Goal: Task Accomplishment & Management: Manage account settings

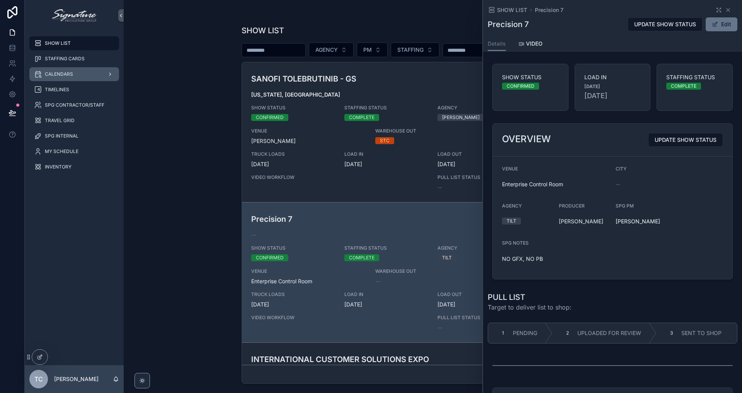
click at [83, 74] on div "CALENDARS" at bounding box center [74, 74] width 80 height 12
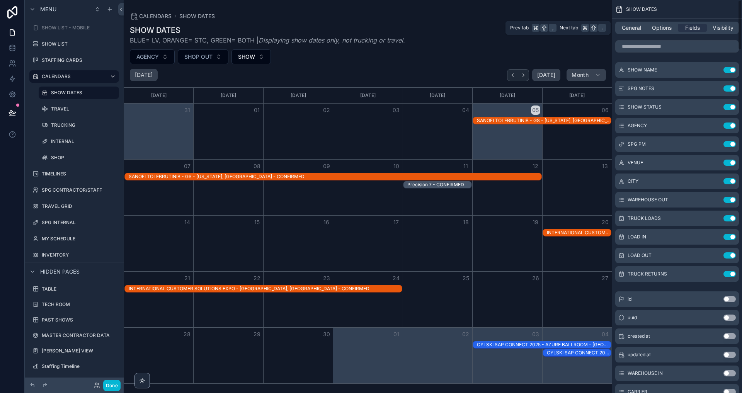
click at [634, 24] on div "General Options Fields Visibility" at bounding box center [678, 28] width 124 height 12
click at [634, 31] on span "General" at bounding box center [631, 28] width 19 height 8
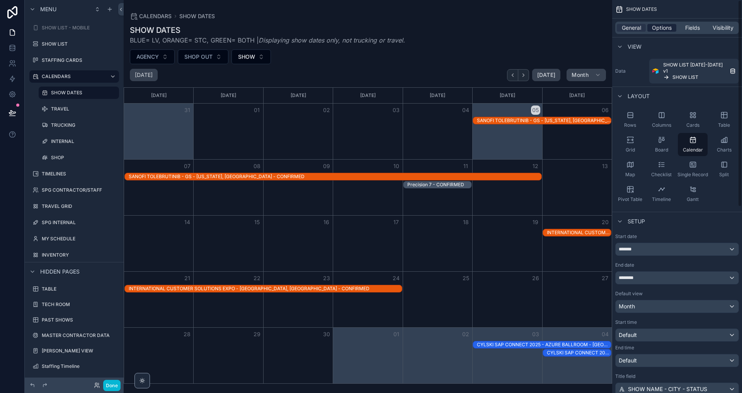
click at [659, 28] on span "Options" at bounding box center [662, 28] width 20 height 8
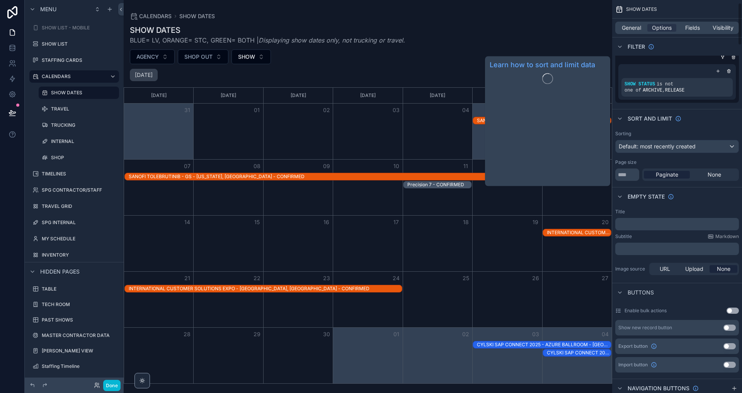
scroll to position [29, 0]
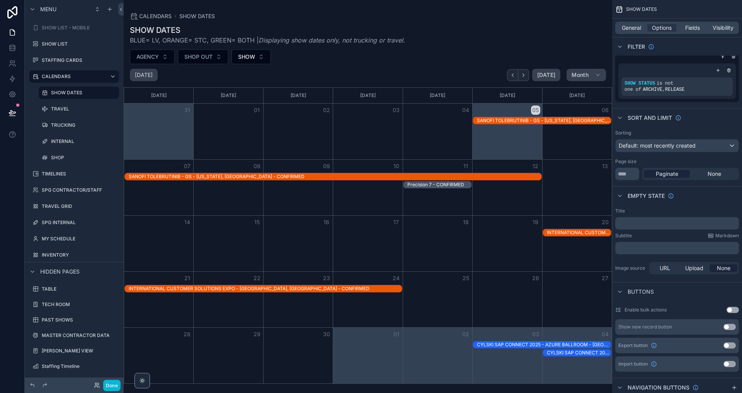
click at [661, 146] on span "Default: most recently created" at bounding box center [657, 145] width 77 height 7
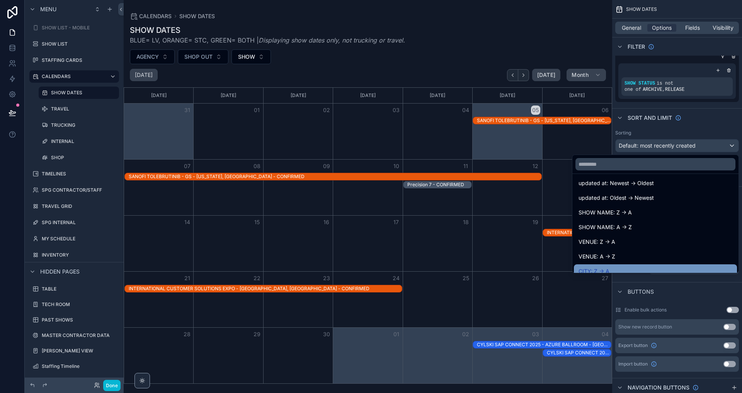
scroll to position [42, 0]
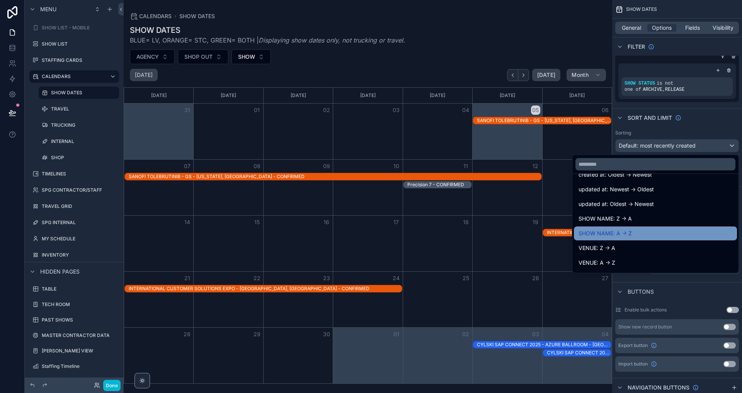
click at [647, 237] on div "SHOW NAME: A -> Z" at bounding box center [656, 233] width 154 height 9
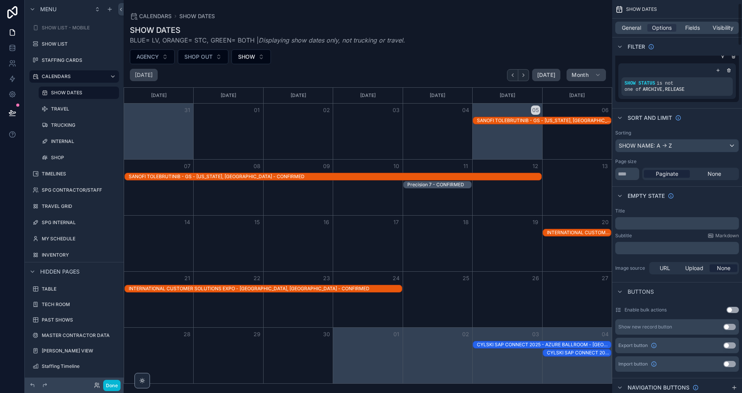
click at [644, 147] on div "SHOW NAME: A -> Z" at bounding box center [677, 146] width 123 height 12
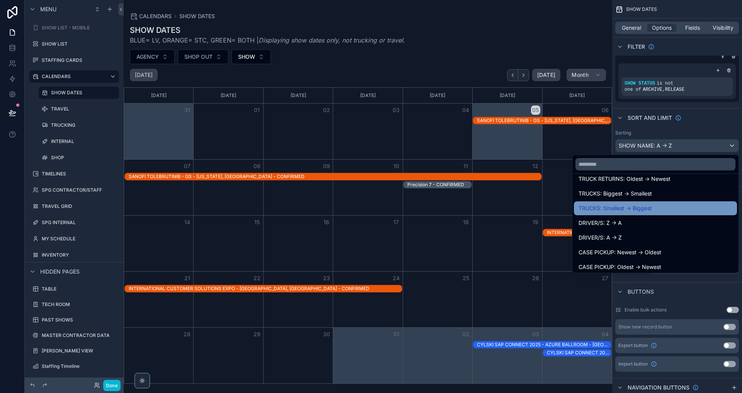
scroll to position [273, 0]
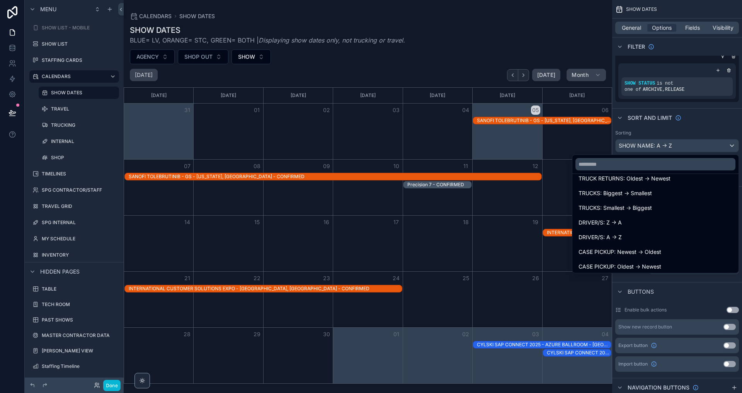
click at [694, 123] on div "scrollable content" at bounding box center [371, 196] width 742 height 393
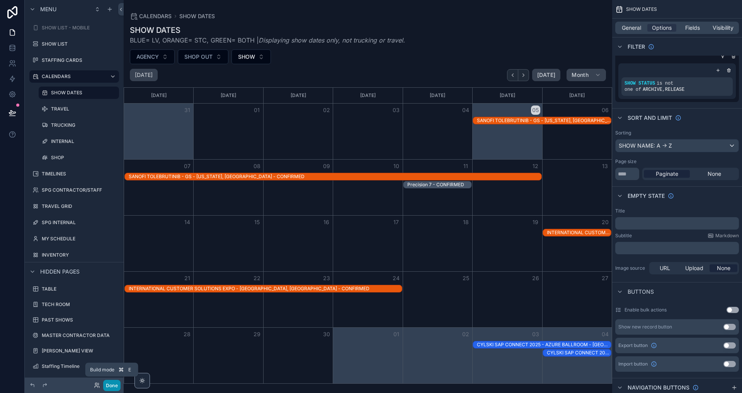
click at [113, 388] on button "Done" at bounding box center [111, 385] width 17 height 11
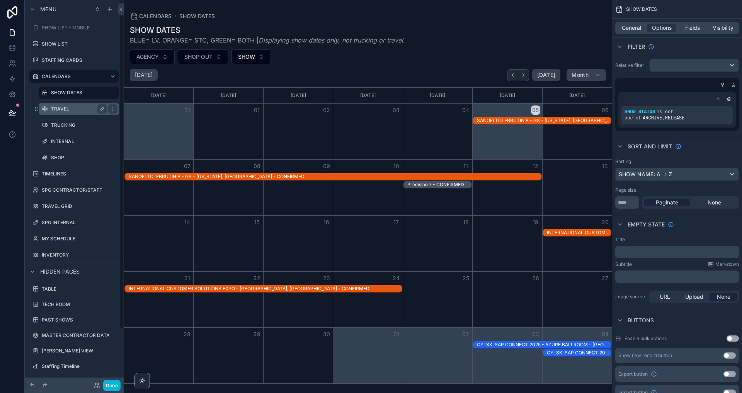
click at [78, 109] on label "TRAVEL" at bounding box center [77, 109] width 53 height 6
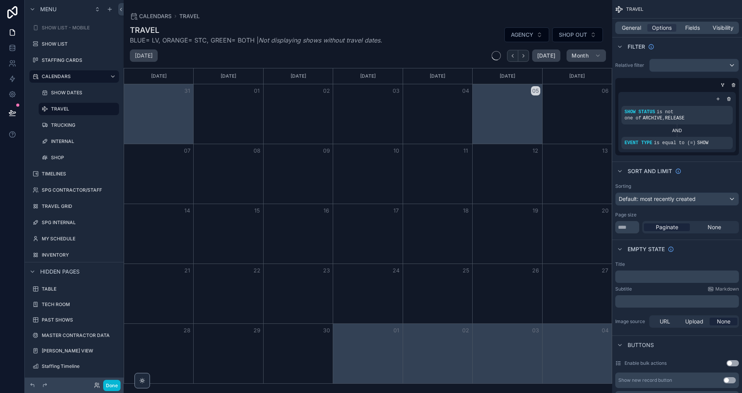
click at [650, 198] on span "Default: most recently created" at bounding box center [657, 199] width 77 height 7
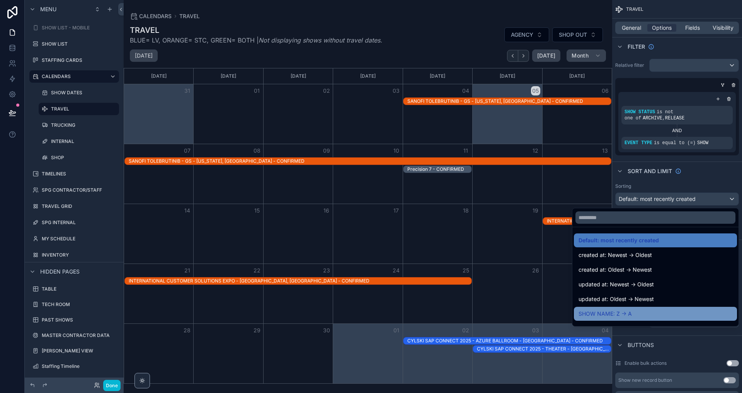
click at [633, 313] on div "SHOW NAME: Z -> A" at bounding box center [656, 313] width 154 height 9
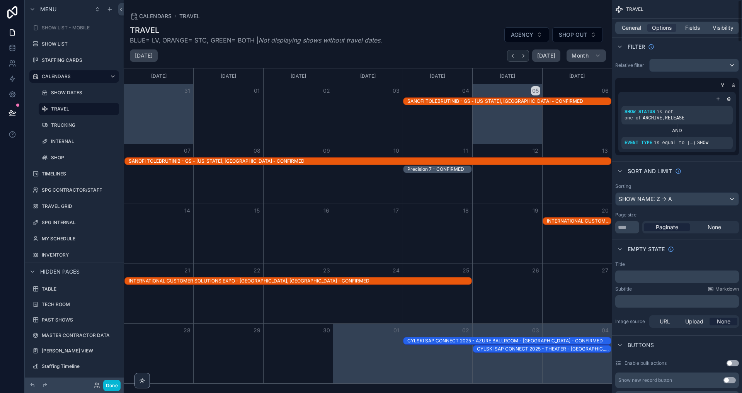
click at [637, 197] on div "SHOW NAME: Z -> A" at bounding box center [677, 199] width 123 height 12
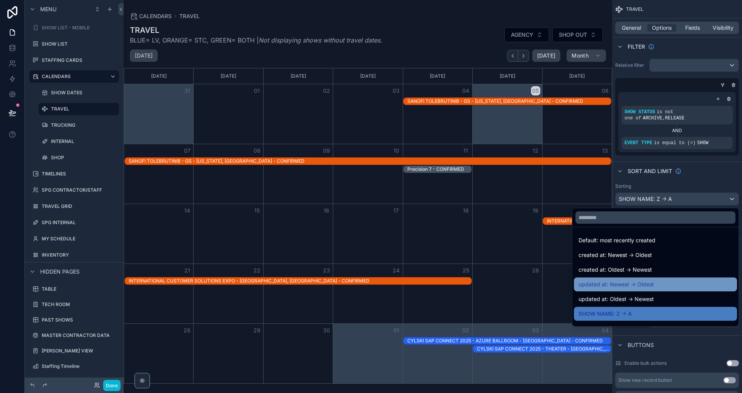
scroll to position [27, 0]
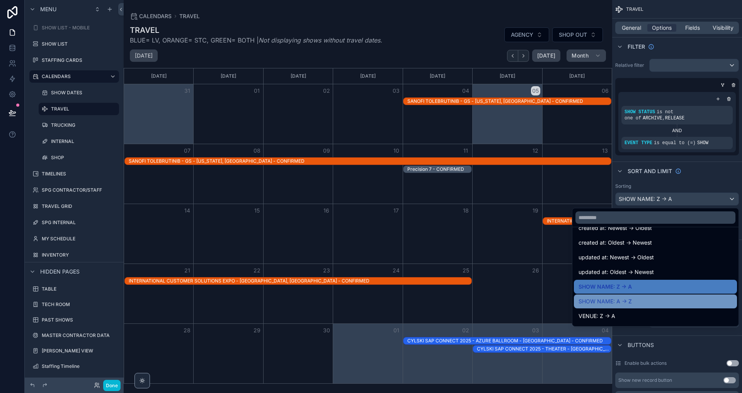
click at [632, 303] on span "SHOW NAME: A -> Z" at bounding box center [605, 301] width 53 height 9
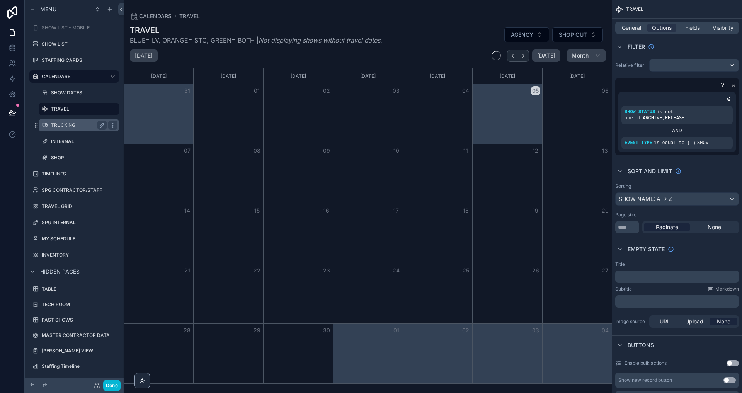
click at [71, 120] on div "TRUCKING" at bounding box center [78, 125] width 77 height 12
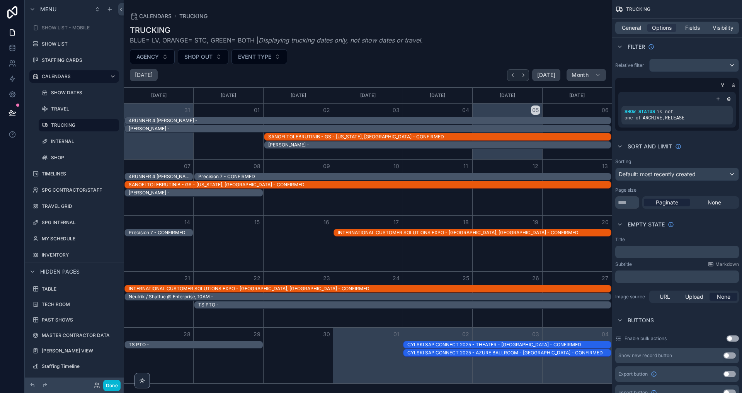
click at [664, 179] on div "Default: most recently created" at bounding box center [677, 174] width 123 height 12
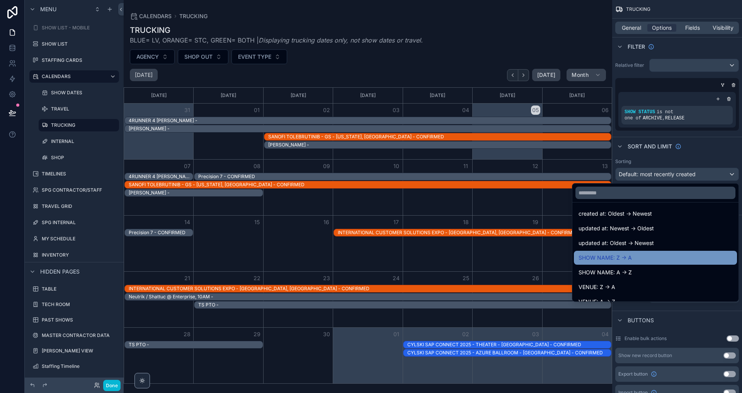
scroll to position [39, 0]
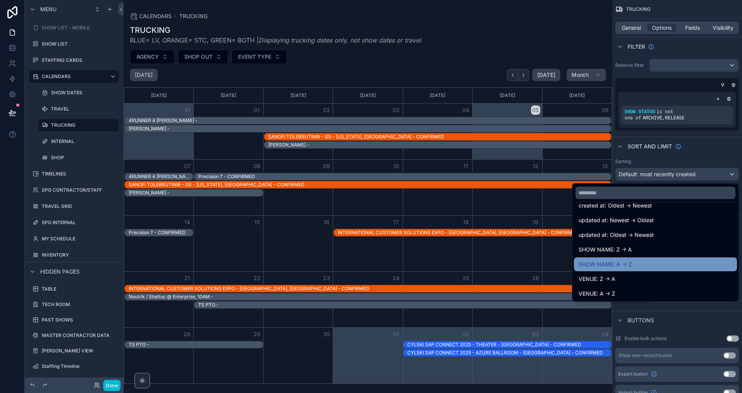
click at [630, 262] on span "SHOW NAME: A -> Z" at bounding box center [605, 264] width 53 height 9
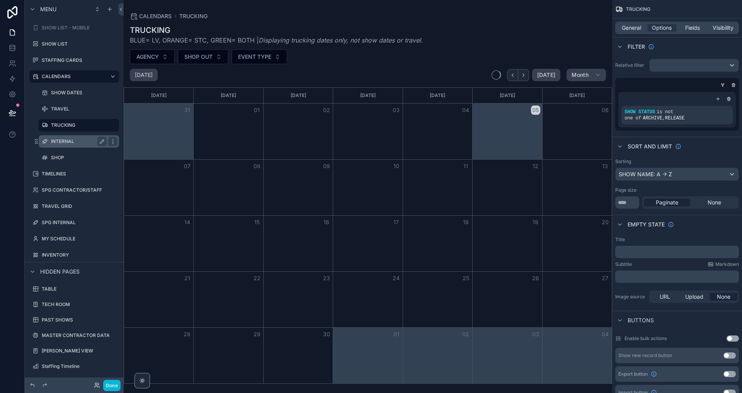
click at [62, 139] on label "INTERNAL" at bounding box center [77, 141] width 53 height 6
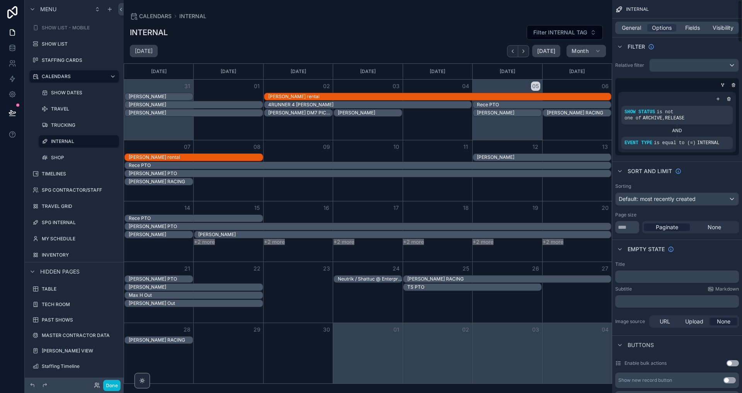
click at [665, 200] on span "Default: most recently created" at bounding box center [657, 199] width 77 height 7
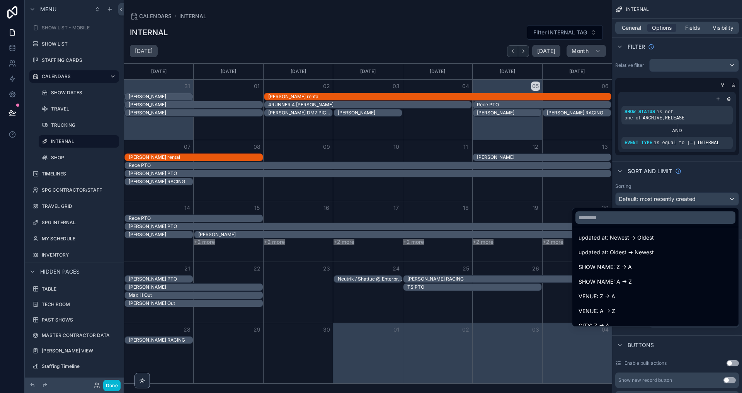
scroll to position [48, 0]
click at [643, 276] on div "SHOW NAME: A -> Z" at bounding box center [656, 280] width 154 height 9
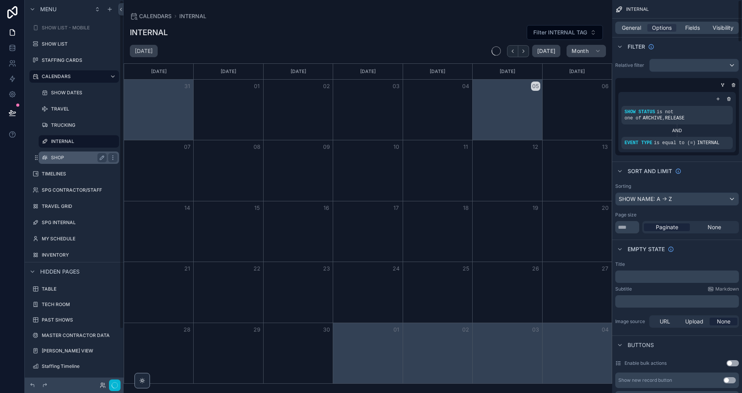
click at [72, 155] on label "SHOP" at bounding box center [77, 158] width 53 height 6
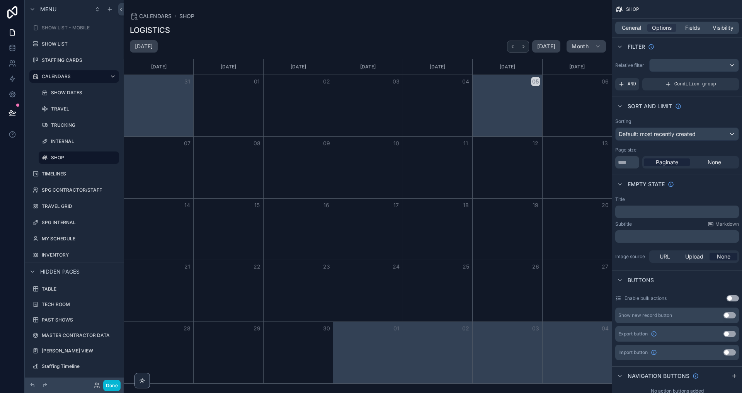
click at [652, 136] on span "Default: most recently created" at bounding box center [657, 134] width 77 height 7
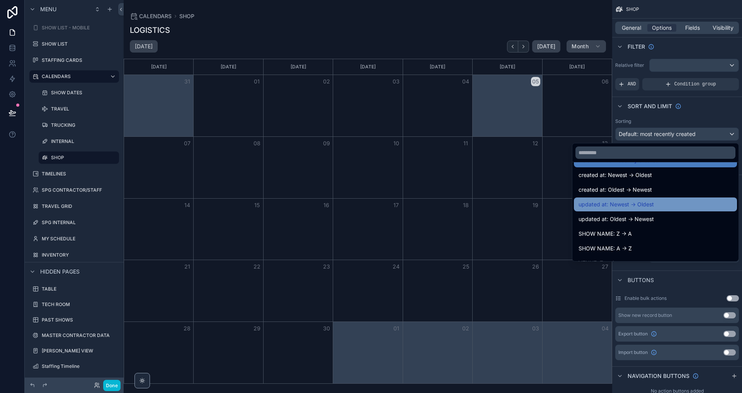
scroll to position [16, 0]
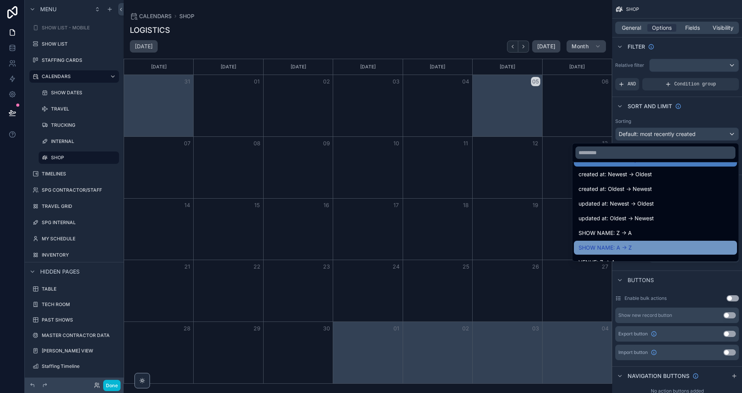
click at [635, 246] on div "SHOW NAME: A -> Z" at bounding box center [656, 247] width 154 height 9
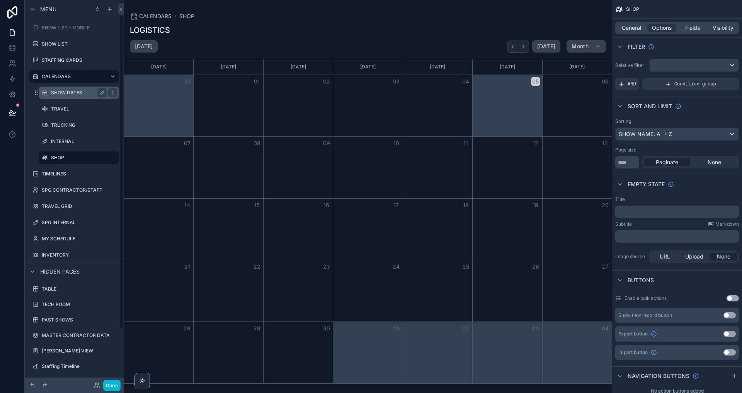
click at [78, 91] on label "SHOW DATES" at bounding box center [77, 93] width 53 height 6
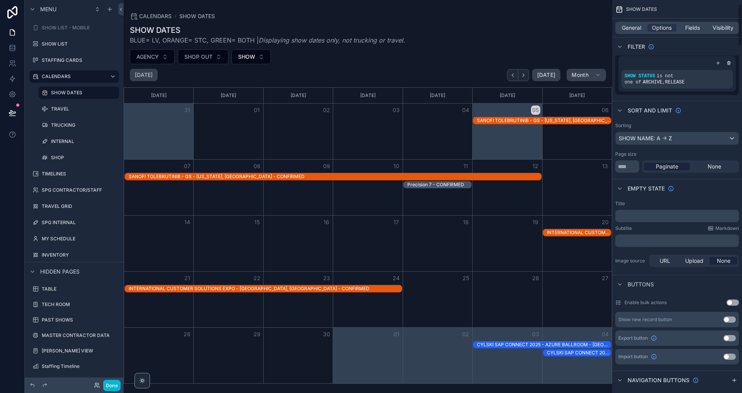
scroll to position [40, 0]
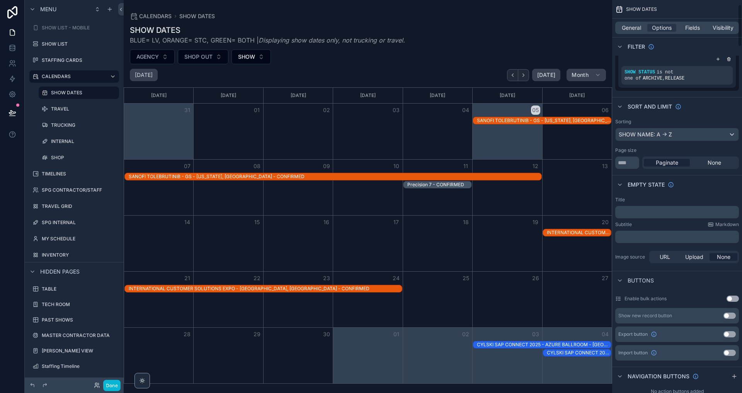
click at [732, 316] on button "Use setting" at bounding box center [730, 316] width 12 height 6
click at [717, 315] on icon "scrollable content" at bounding box center [718, 316] width 6 height 6
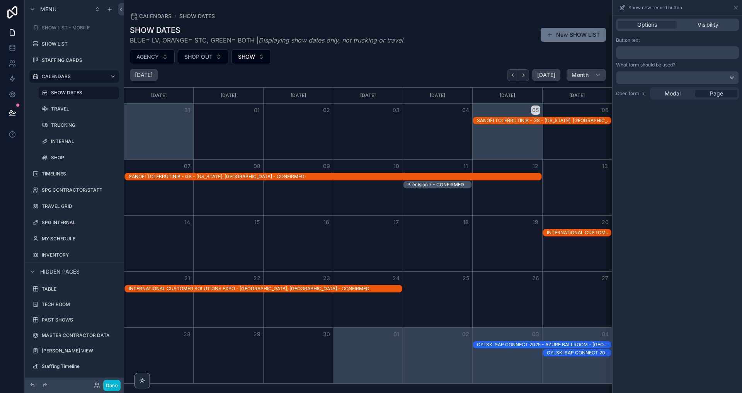
click at [643, 52] on p "﻿" at bounding box center [678, 52] width 118 height 9
click at [669, 41] on div "Button text" at bounding box center [677, 40] width 123 height 6
click at [654, 53] on span "**********" at bounding box center [640, 52] width 43 height 6
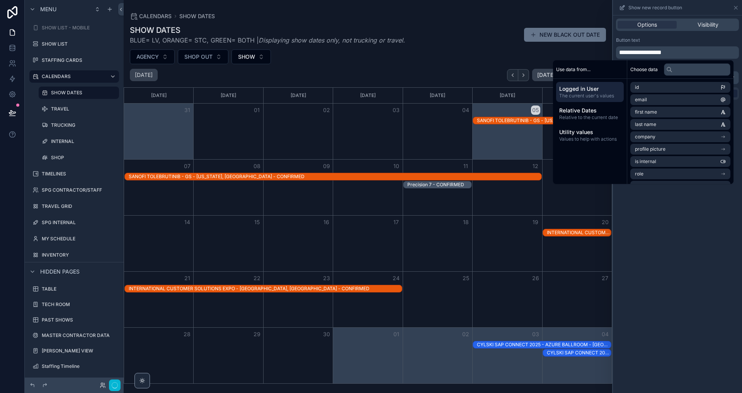
click at [696, 42] on div "Button text" at bounding box center [677, 40] width 123 height 6
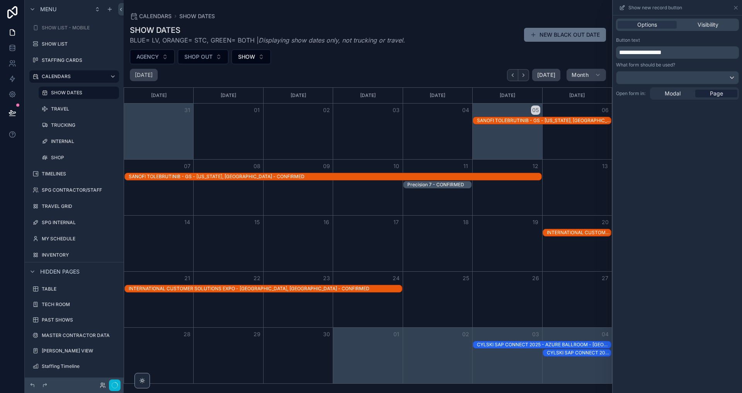
click at [690, 51] on p "**********" at bounding box center [678, 52] width 118 height 9
click at [686, 45] on div "**********" at bounding box center [677, 48] width 123 height 22
click at [660, 77] on div at bounding box center [678, 78] width 122 height 12
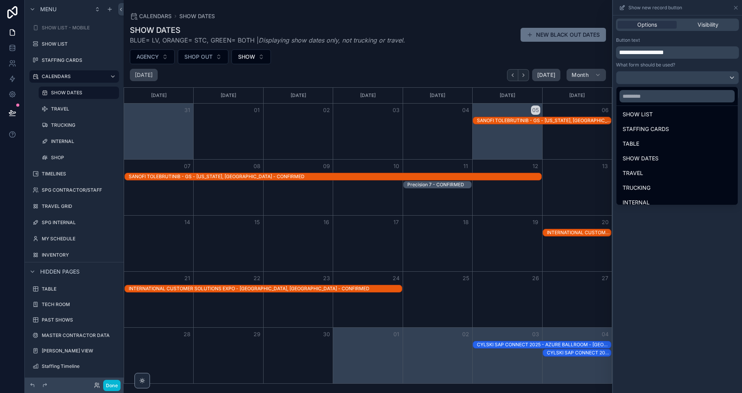
scroll to position [46, 0]
click at [657, 160] on span "SHOW DATES" at bounding box center [641, 157] width 36 height 9
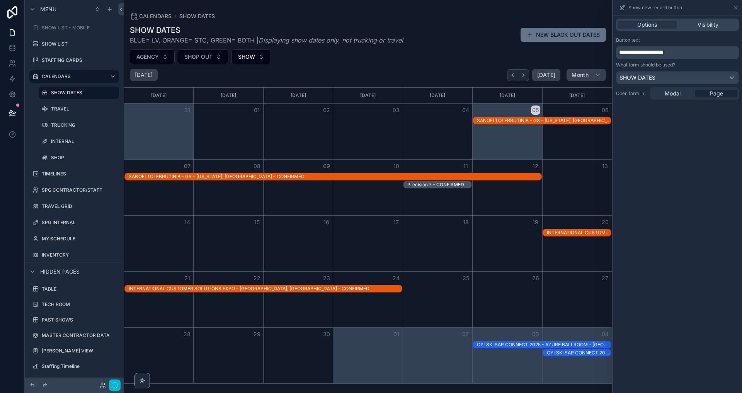
click at [670, 123] on div "**********" at bounding box center [677, 204] width 129 height 378
click at [674, 95] on span "Modal" at bounding box center [673, 94] width 16 height 8
click at [700, 23] on span "Visibility" at bounding box center [708, 25] width 21 height 8
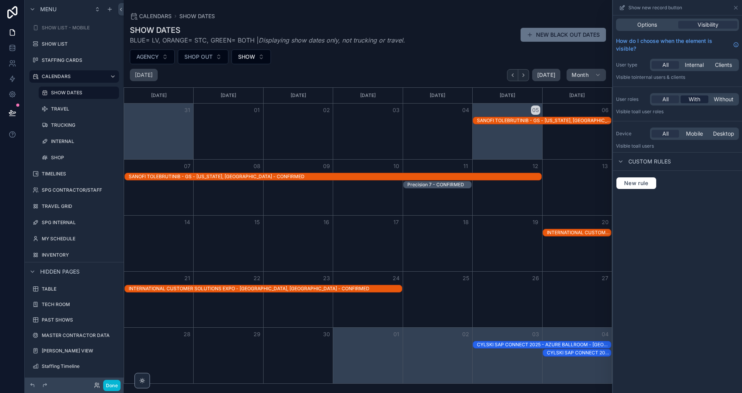
click at [689, 101] on span "With" at bounding box center [695, 100] width 12 height 8
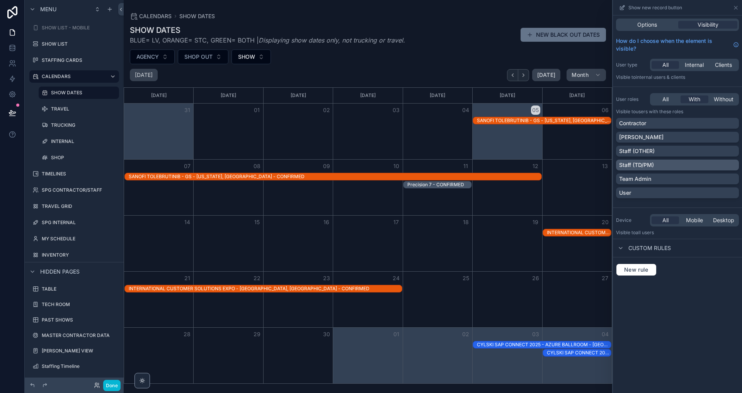
click at [662, 164] on div "Staff (TD/PM)" at bounding box center [677, 165] width 117 height 8
click at [644, 179] on p "Team Admin" at bounding box center [635, 179] width 32 height 8
click at [79, 91] on label "SHOW DATES" at bounding box center [77, 93] width 53 height 6
click at [546, 30] on div "scrollable content" at bounding box center [368, 196] width 489 height 393
click at [547, 34] on button "NEW BLACK OUT DATES" at bounding box center [563, 35] width 85 height 14
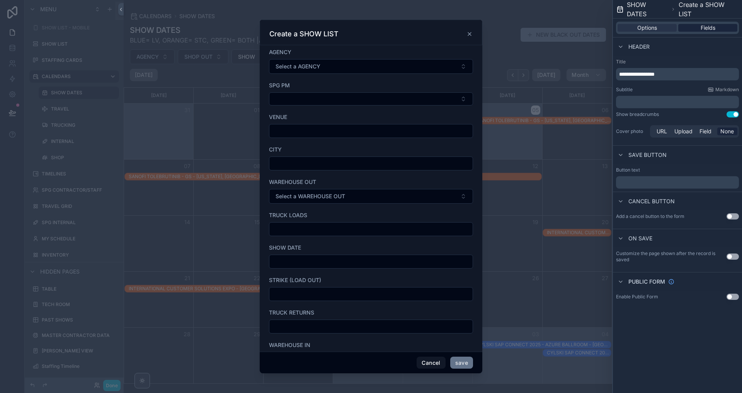
click at [711, 25] on span "Fields" at bounding box center [708, 28] width 15 height 8
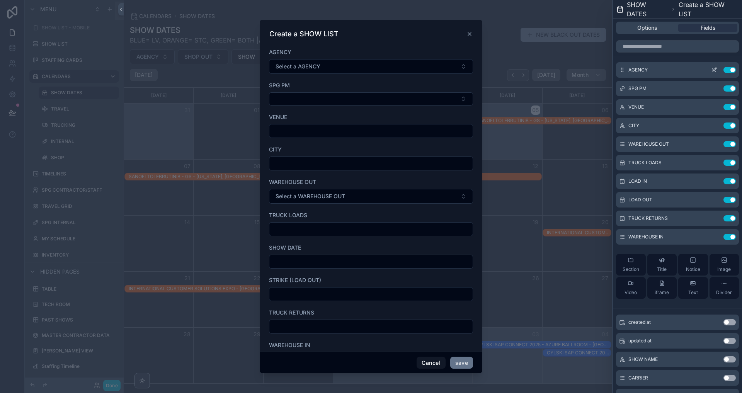
click at [732, 68] on button "Use setting" at bounding box center [730, 70] width 12 height 6
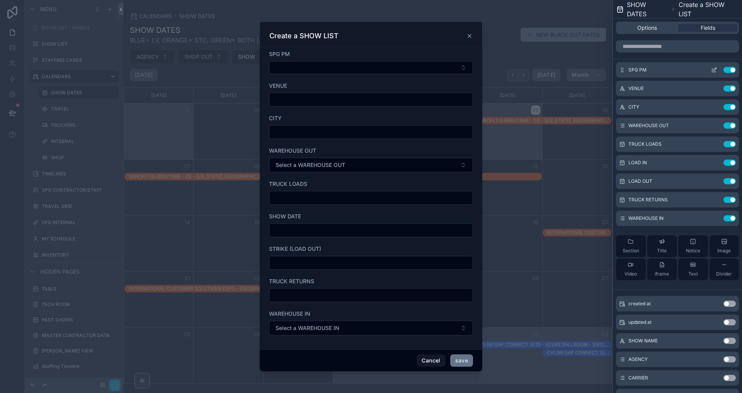
click at [732, 68] on button "Use setting" at bounding box center [730, 70] width 12 height 6
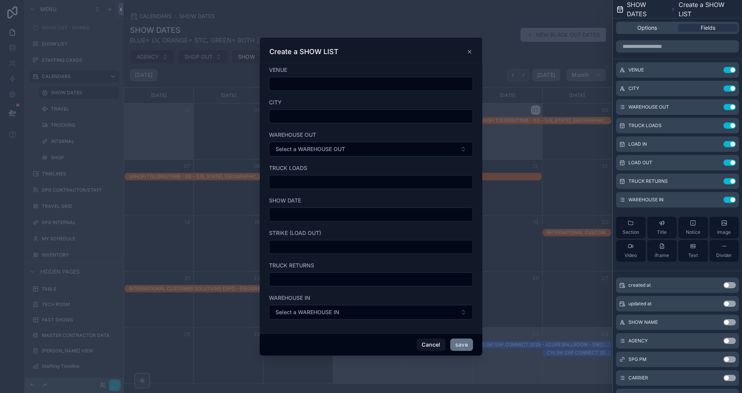
click at [732, 68] on button "Use setting" at bounding box center [730, 70] width 12 height 6
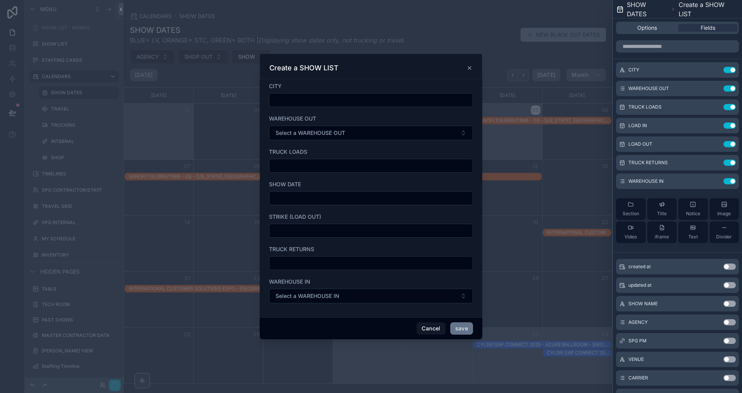
click at [732, 68] on button "Use setting" at bounding box center [730, 70] width 12 height 6
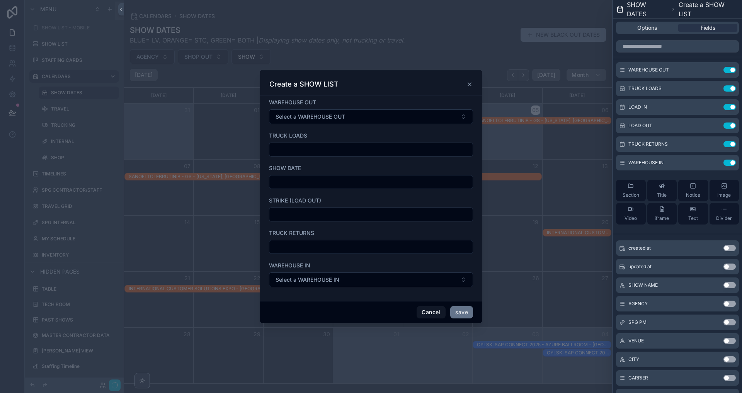
click at [732, 68] on button "Use setting" at bounding box center [730, 70] width 12 height 6
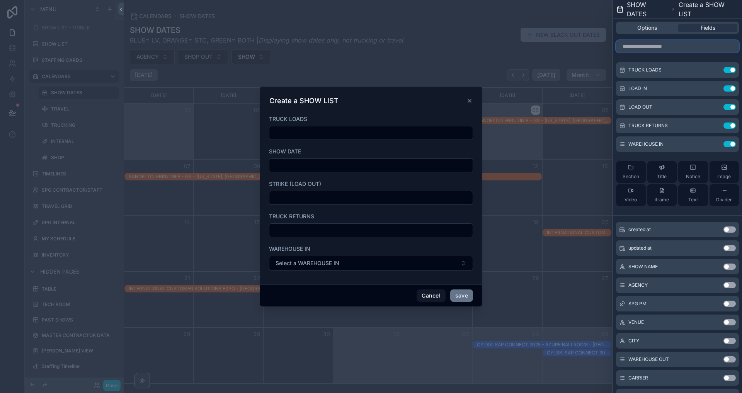
click at [660, 44] on input "text" at bounding box center [677, 46] width 123 height 12
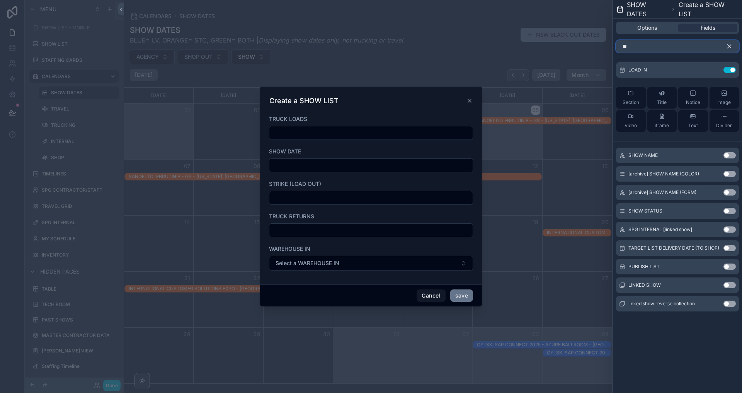
type input "*"
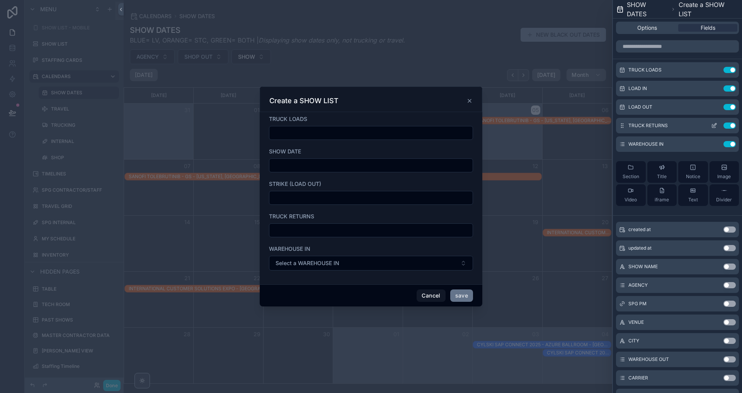
click at [728, 126] on button "Use setting" at bounding box center [730, 126] width 12 height 6
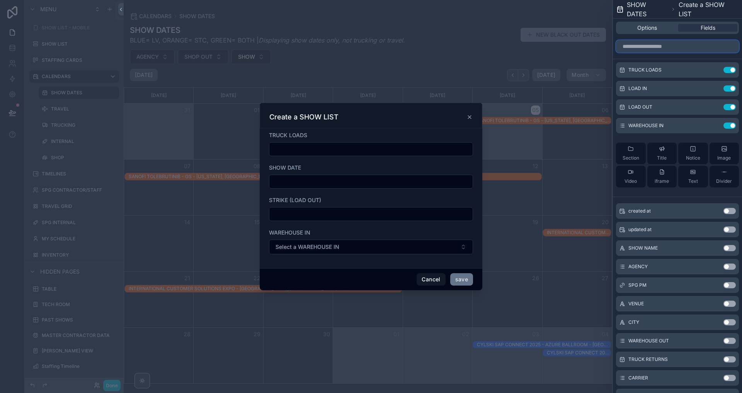
click at [652, 50] on input "text" at bounding box center [677, 46] width 123 height 12
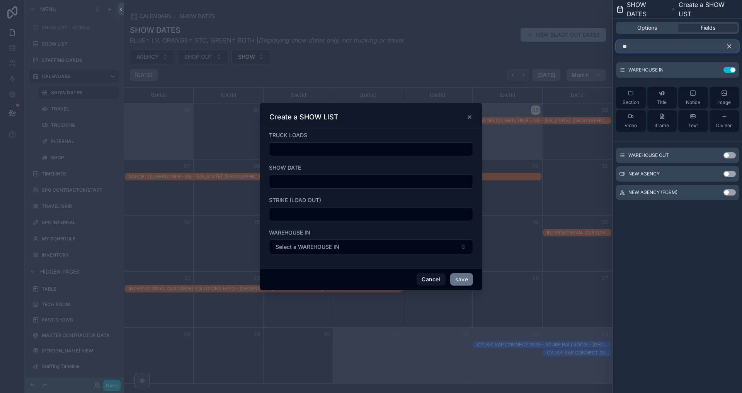
type input "**"
click at [730, 154] on button "Use setting" at bounding box center [730, 155] width 12 height 6
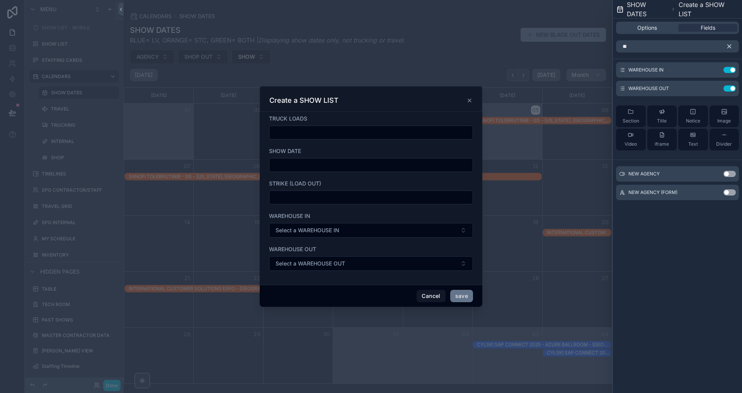
click at [729, 48] on icon "button" at bounding box center [729, 46] width 7 height 7
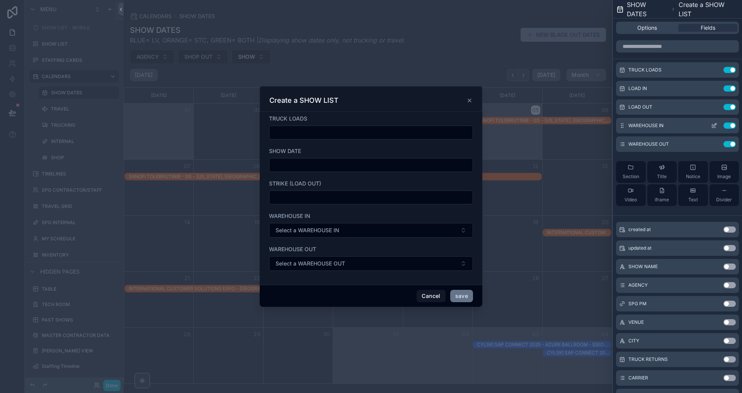
click at [712, 124] on icon at bounding box center [715, 126] width 6 height 6
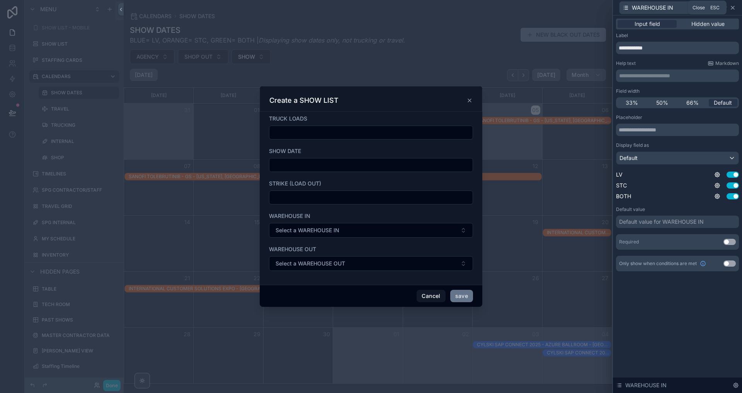
click at [730, 9] on icon at bounding box center [733, 8] width 6 height 6
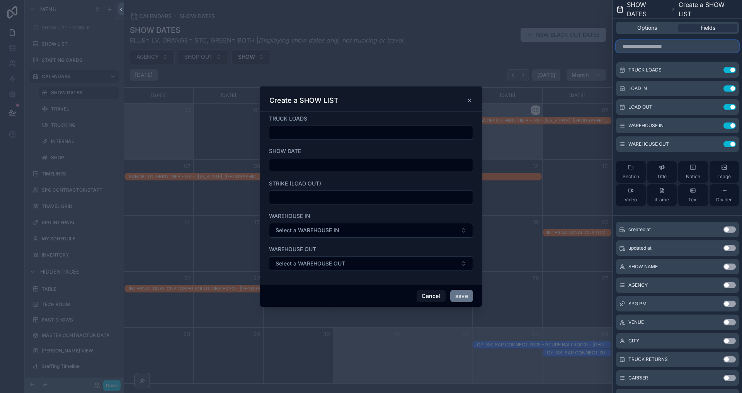
click at [669, 49] on input "text" at bounding box center [677, 46] width 123 height 12
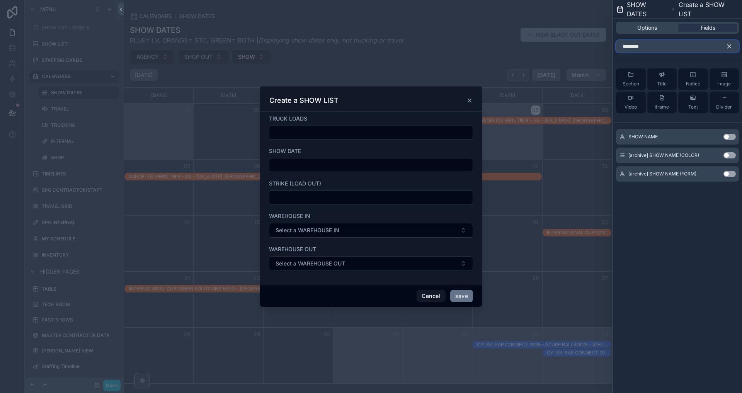
type input "********"
click at [732, 135] on button "Use setting" at bounding box center [730, 137] width 12 height 6
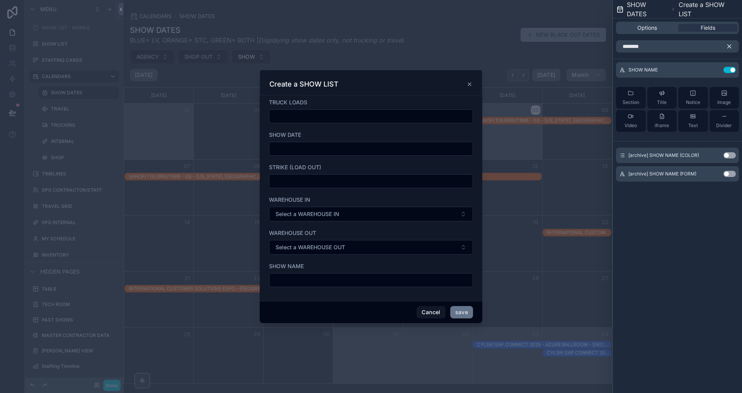
click at [729, 45] on icon "button" at bounding box center [729, 46] width 7 height 7
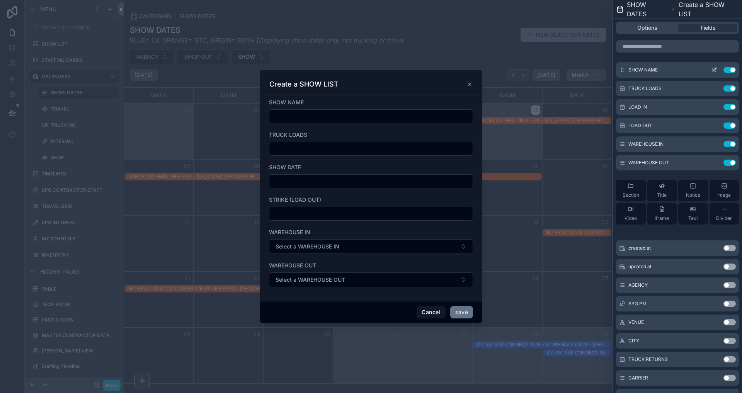
click at [715, 68] on icon at bounding box center [715, 70] width 6 height 6
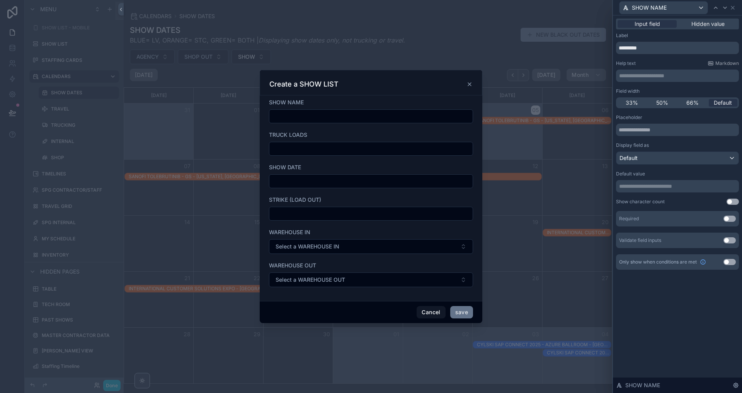
click at [640, 189] on p "**********" at bounding box center [678, 187] width 118 height 8
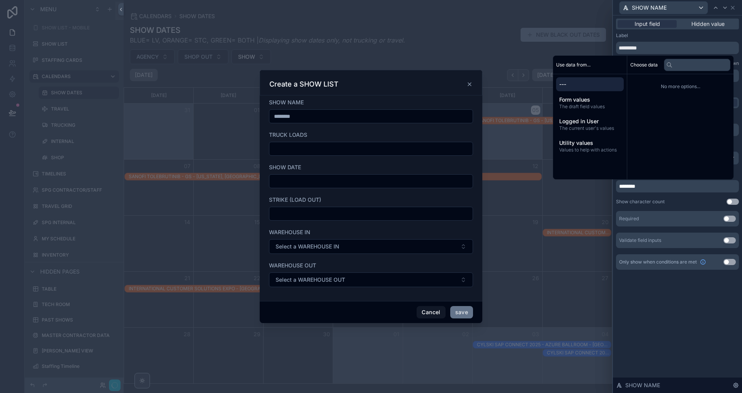
click at [669, 199] on div "Show character count Use setting" at bounding box center [677, 202] width 123 height 6
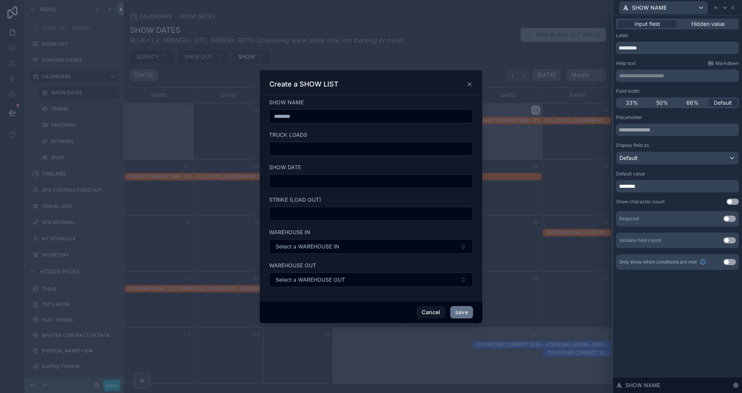
click at [663, 185] on p "********" at bounding box center [678, 187] width 118 height 8
click at [672, 198] on div "Placeholder Display field as Default Default value ******** Show character coun…" at bounding box center [677, 181] width 123 height 134
click at [654, 187] on p "********" at bounding box center [678, 187] width 118 height 8
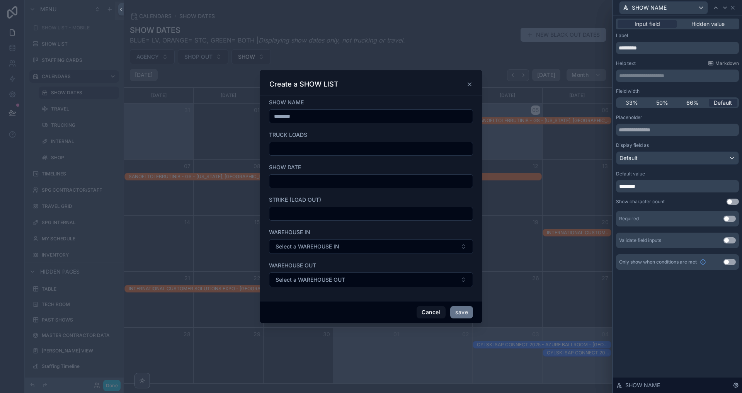
click at [654, 187] on p "********" at bounding box center [678, 187] width 118 height 8
click at [659, 194] on div "Placeholder Display field as Default Default value ******** Show character coun…" at bounding box center [677, 181] width 123 height 134
drag, startPoint x: 652, startPoint y: 187, endPoint x: 585, endPoint y: 185, distance: 66.5
click at [584, 185] on div "SHOW DATES Create a SHOW LIST Options Fields SHOW NAME Use setting TRUCK LOADS …" at bounding box center [371, 196] width 742 height 393
click at [666, 180] on div "**********" at bounding box center [677, 186] width 123 height 12
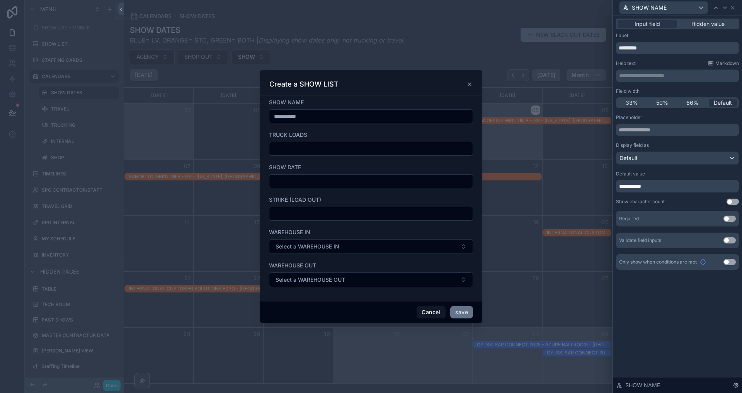
click at [659, 172] on div "Default value" at bounding box center [677, 174] width 123 height 6
click at [646, 164] on button "Default" at bounding box center [677, 158] width 123 height 13
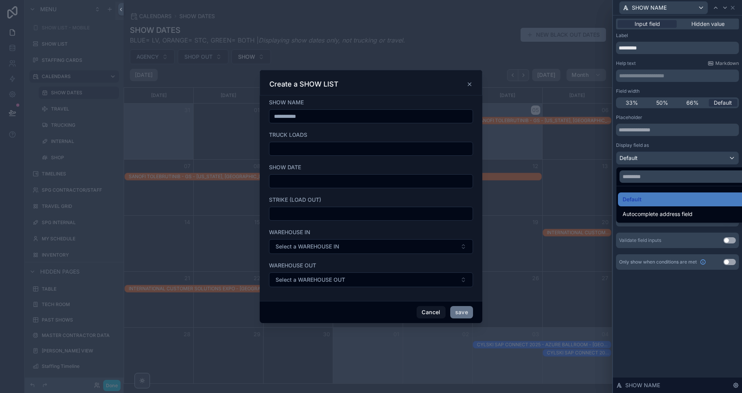
click at [645, 151] on div at bounding box center [677, 196] width 129 height 393
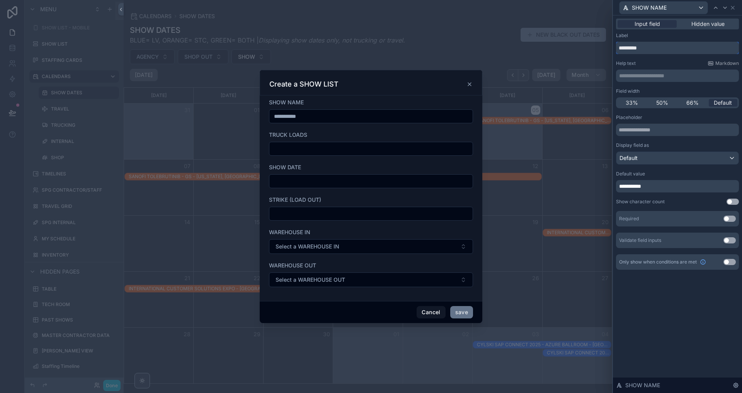
drag, startPoint x: 658, startPoint y: 49, endPoint x: 628, endPoint y: 49, distance: 30.5
click at [628, 49] on input "*********" at bounding box center [677, 48] width 123 height 12
type input "*****"
click at [724, 8] on icon at bounding box center [725, 8] width 6 height 6
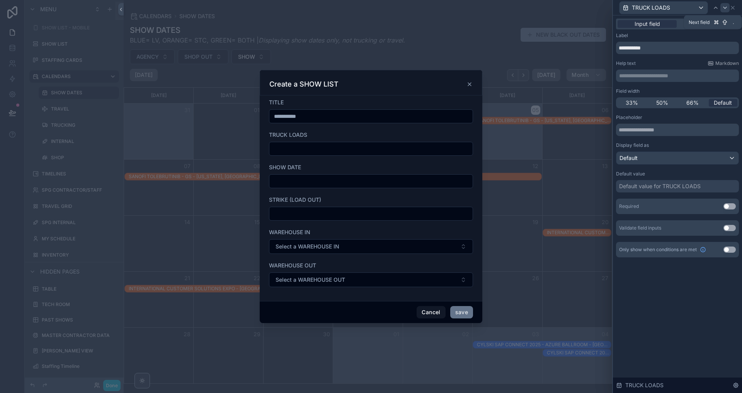
click at [724, 8] on icon at bounding box center [725, 8] width 6 height 6
click at [672, 51] on input "*********" at bounding box center [677, 48] width 123 height 12
type input "**********"
click at [725, 6] on icon at bounding box center [725, 8] width 6 height 6
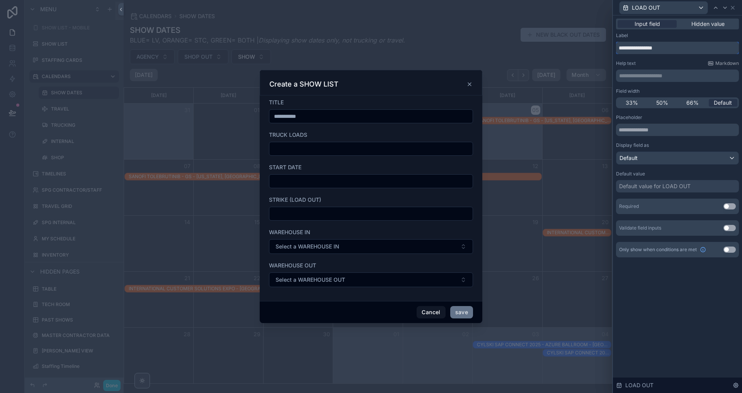
click at [687, 49] on input "**********" at bounding box center [677, 48] width 123 height 12
type input "********"
click at [732, 7] on icon at bounding box center [733, 8] width 6 height 6
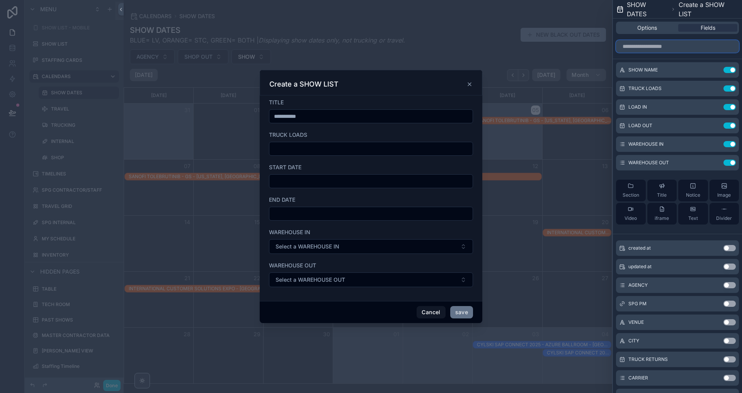
click at [683, 44] on input "text" at bounding box center [677, 46] width 123 height 12
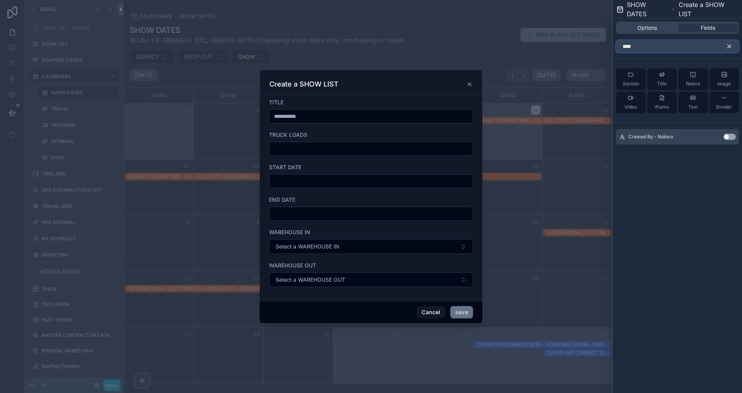
type input "****"
click at [728, 139] on button "Use setting" at bounding box center [730, 137] width 12 height 6
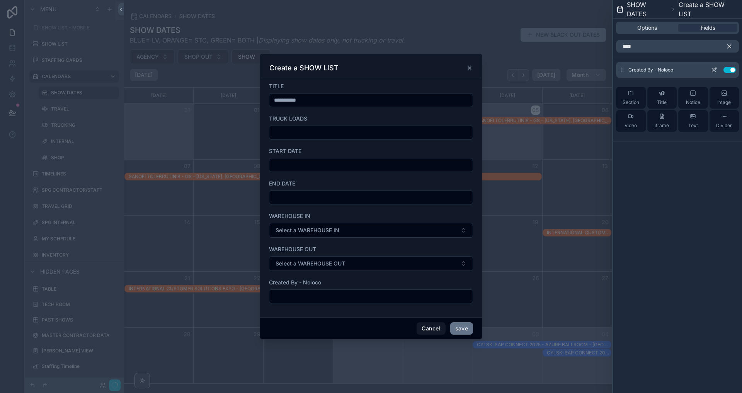
click at [713, 69] on icon at bounding box center [714, 70] width 3 height 3
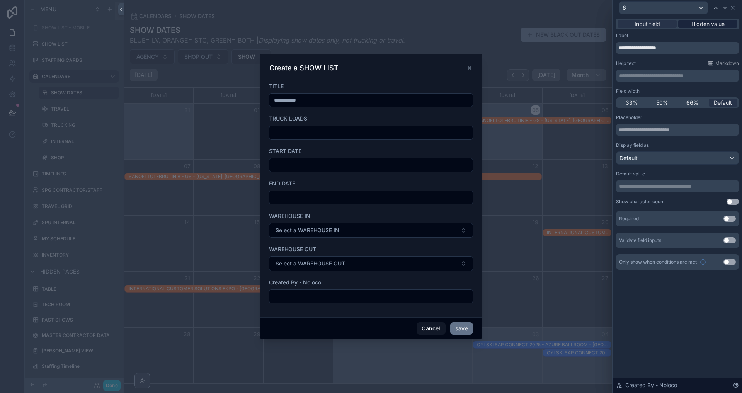
click at [694, 24] on span "Hidden value" at bounding box center [708, 24] width 33 height 8
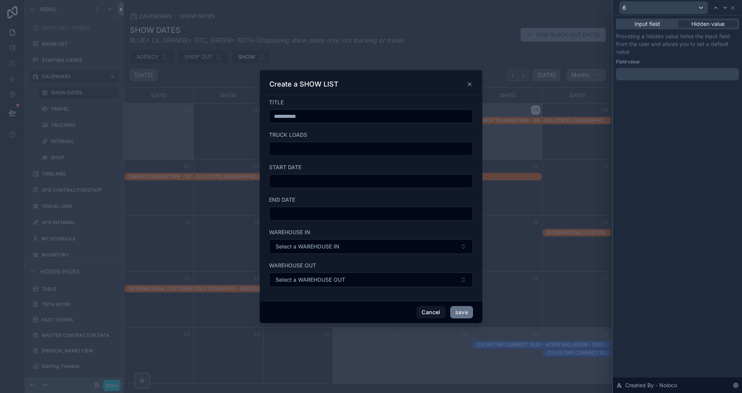
click at [627, 71] on p "﻿" at bounding box center [678, 74] width 118 height 8
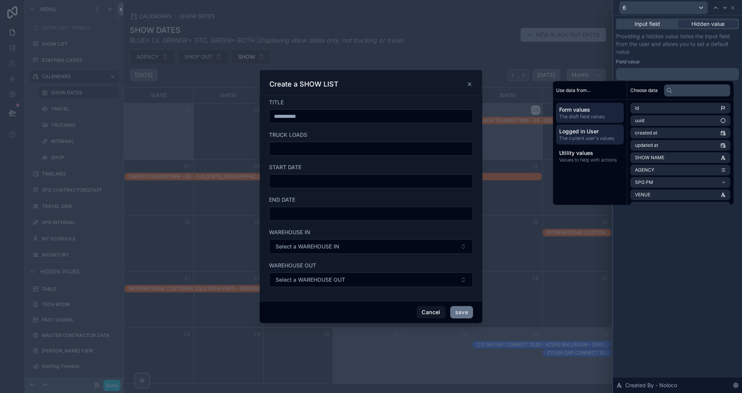
click at [580, 136] on span "The current user's values" at bounding box center [590, 138] width 61 height 6
click at [653, 131] on li "first name" at bounding box center [681, 133] width 100 height 11
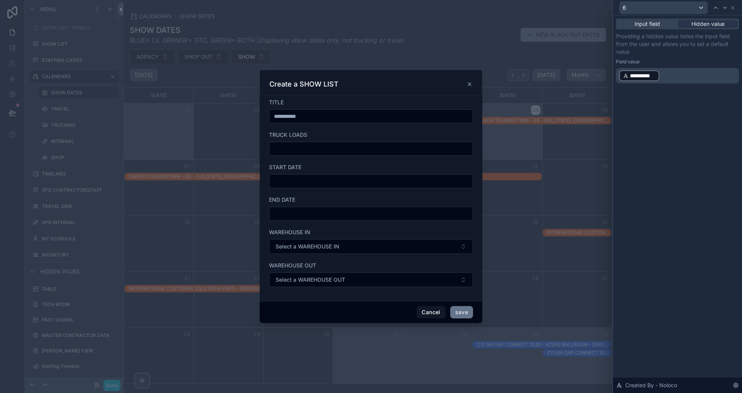
click at [666, 77] on p "**********" at bounding box center [678, 76] width 118 height 12
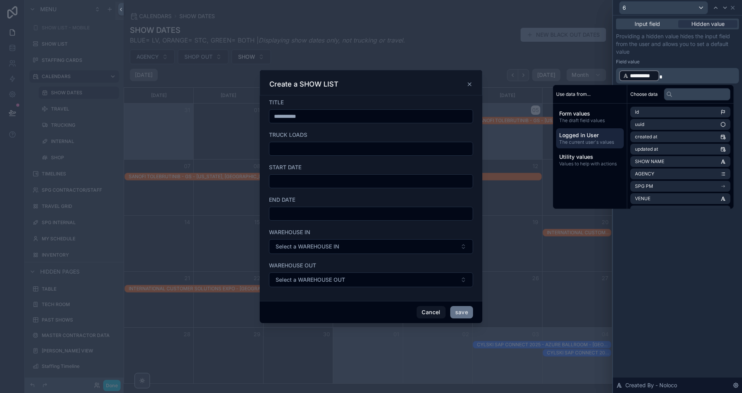
click at [593, 140] on span "The current user's values" at bounding box center [590, 142] width 61 height 6
click at [649, 149] on span "last name" at bounding box center [645, 149] width 21 height 6
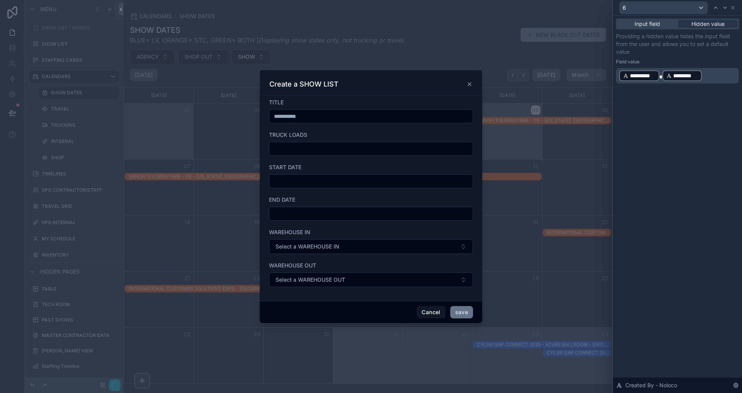
click at [650, 249] on div "**********" at bounding box center [677, 204] width 129 height 378
click at [734, 7] on icon at bounding box center [733, 8] width 6 height 6
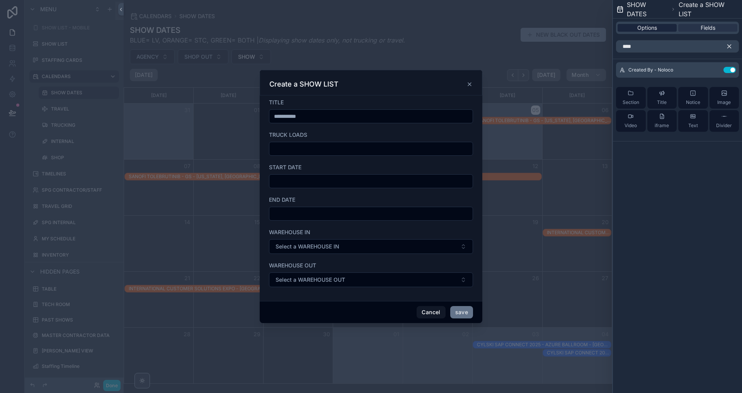
click at [661, 29] on div "Options" at bounding box center [647, 28] width 59 height 8
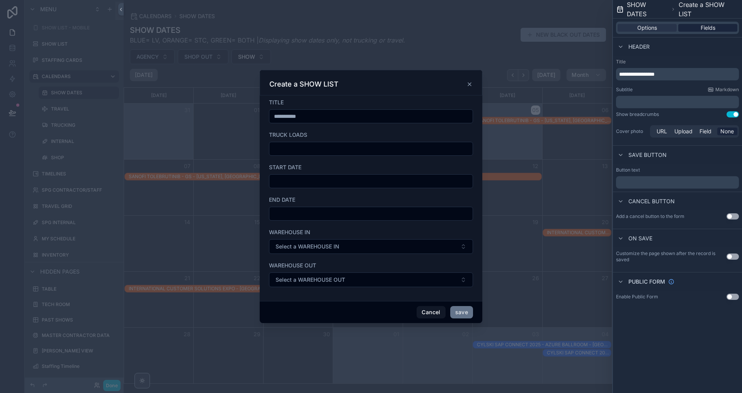
click at [708, 27] on span "Fields" at bounding box center [708, 28] width 15 height 8
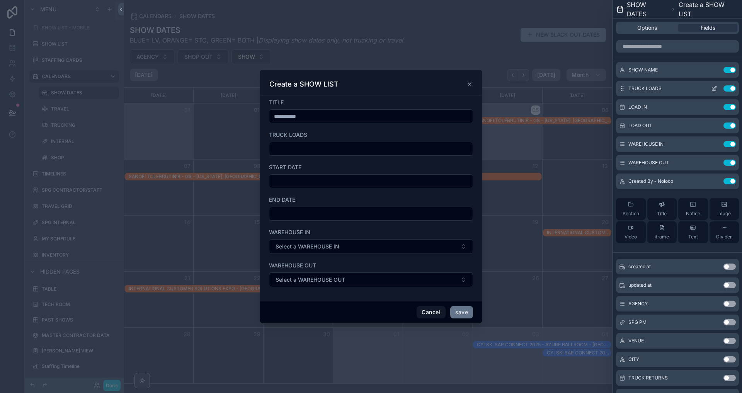
click at [729, 89] on button "Use setting" at bounding box center [730, 88] width 12 height 6
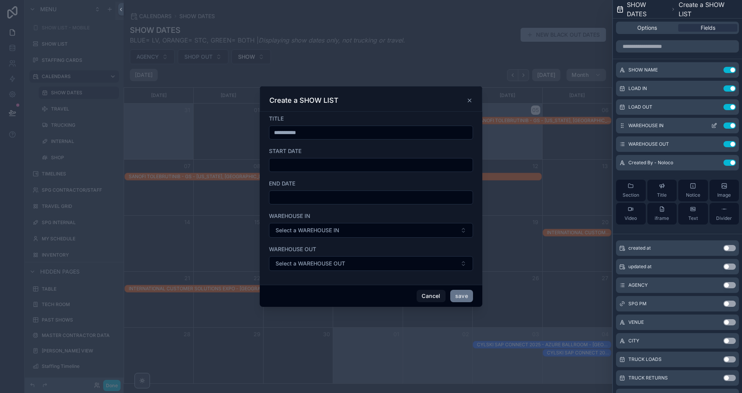
click at [714, 126] on icon at bounding box center [715, 124] width 3 height 3
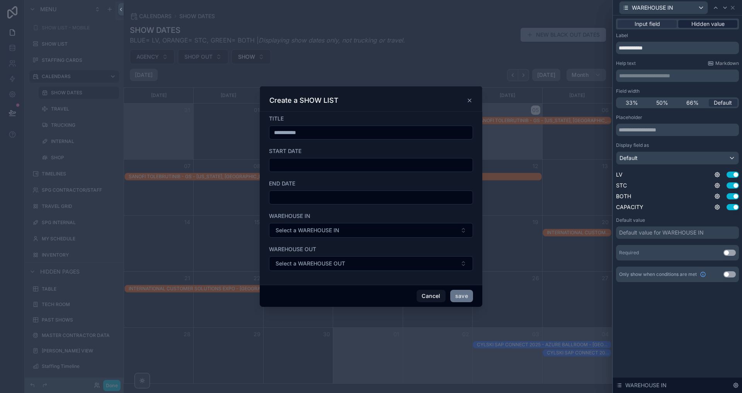
click at [701, 23] on span "Hidden value" at bounding box center [708, 24] width 33 height 8
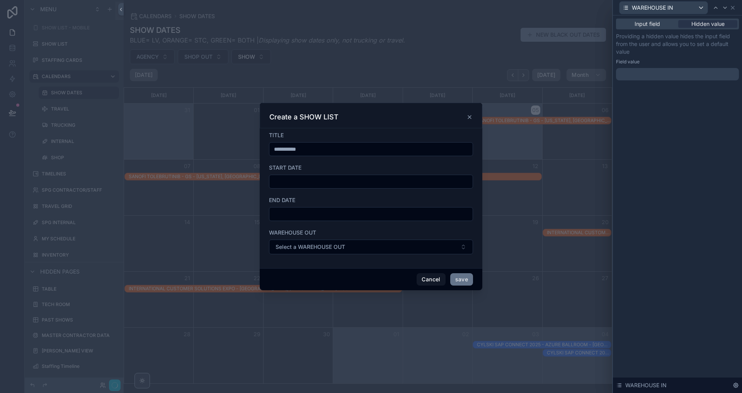
click at [654, 73] on div at bounding box center [677, 74] width 123 height 12
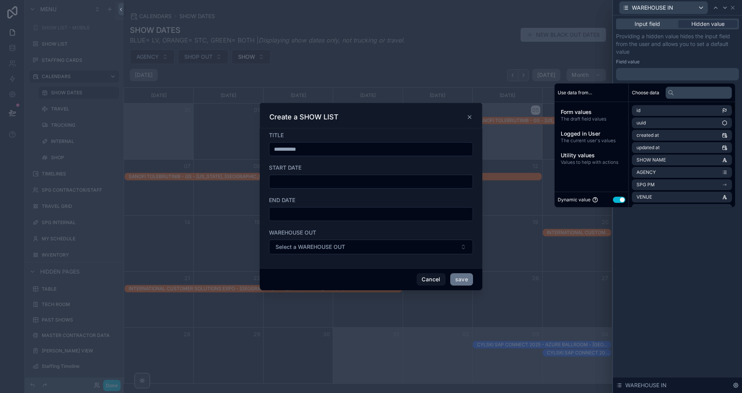
click at [617, 203] on button "Use setting" at bounding box center [619, 200] width 12 height 6
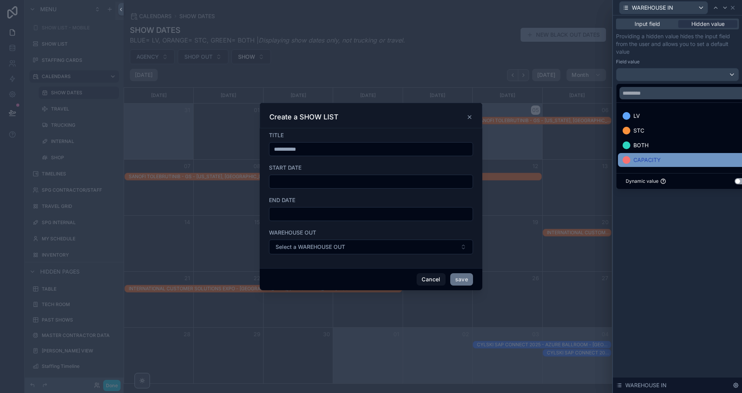
click at [643, 159] on span "CAPACITY" at bounding box center [647, 159] width 27 height 9
click at [675, 48] on p "Providing a hidden value hides the input field from the user and allows you to …" at bounding box center [677, 43] width 123 height 23
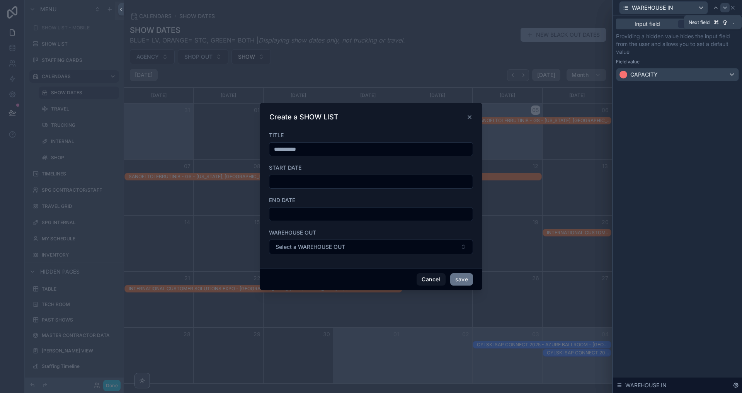
click at [727, 8] on icon at bounding box center [725, 8] width 6 height 6
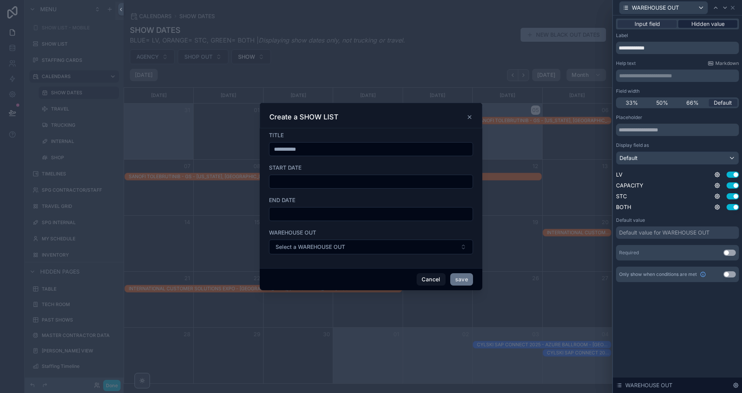
click at [699, 26] on span "Hidden value" at bounding box center [708, 24] width 33 height 8
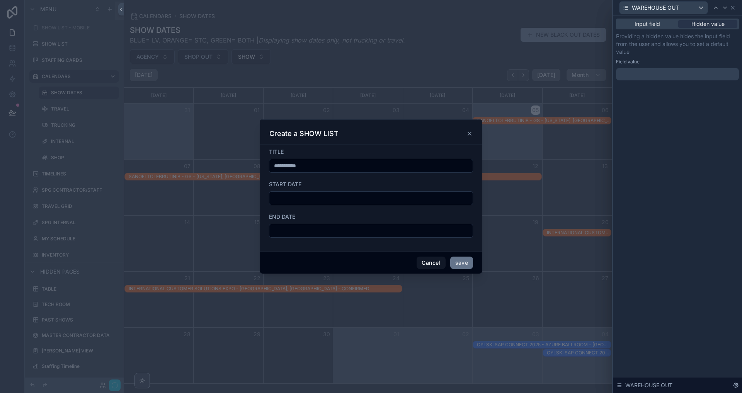
click at [669, 73] on div at bounding box center [677, 74] width 123 height 12
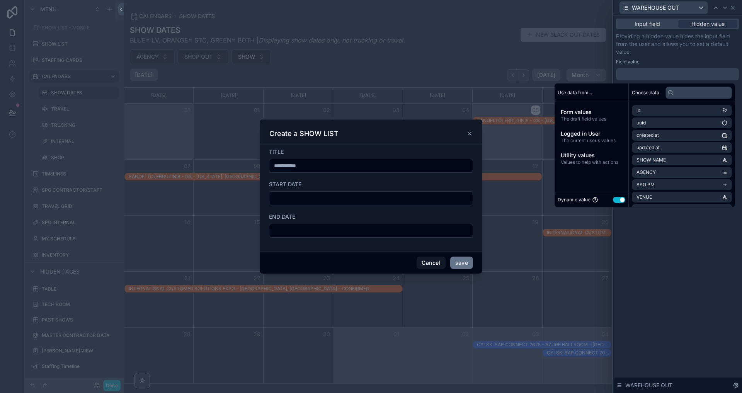
click at [619, 196] on div "Dynamic value Use setting" at bounding box center [592, 199] width 68 height 9
click at [616, 200] on button "Use setting" at bounding box center [619, 200] width 12 height 6
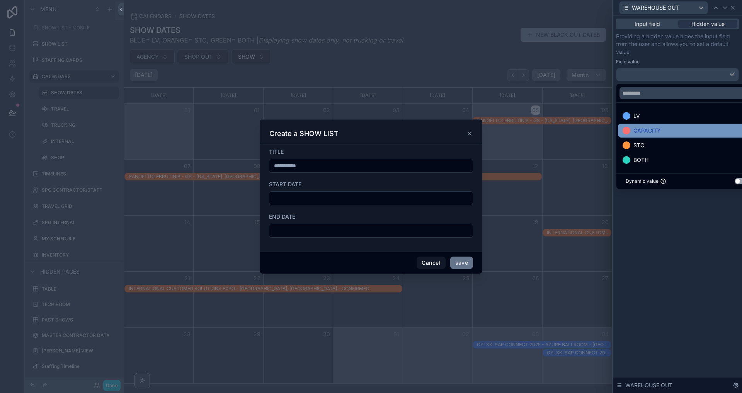
click at [646, 133] on span "CAPACITY" at bounding box center [647, 130] width 27 height 9
click at [734, 9] on icon at bounding box center [733, 7] width 3 height 3
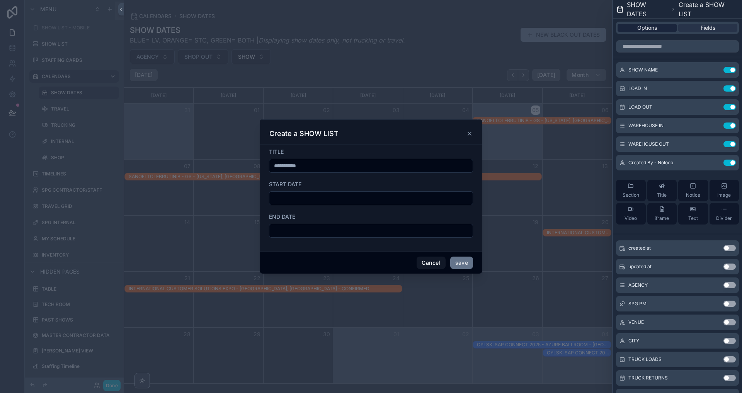
click at [651, 27] on span "Options" at bounding box center [648, 28] width 20 height 8
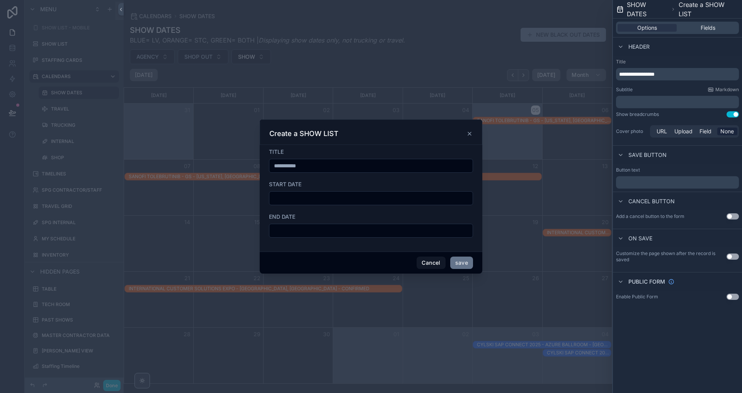
click at [640, 183] on p "﻿" at bounding box center [678, 182] width 118 height 9
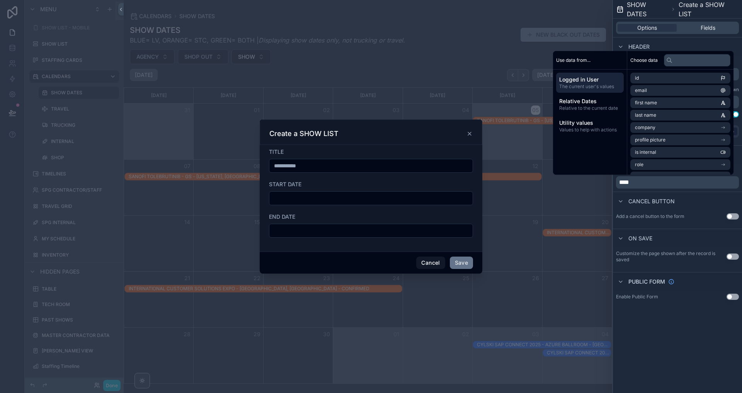
click at [653, 342] on div "**********" at bounding box center [677, 196] width 129 height 393
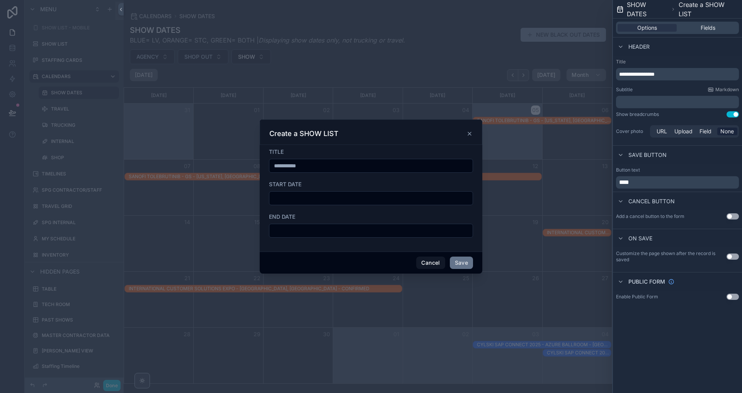
click at [731, 258] on button "Use setting" at bounding box center [733, 257] width 12 height 6
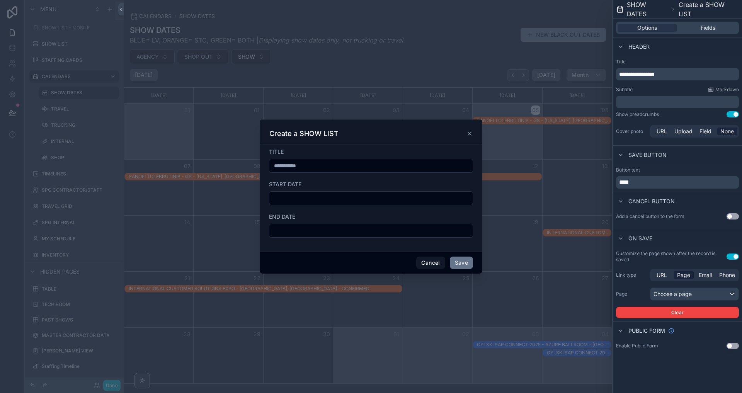
click at [731, 258] on button "Use setting" at bounding box center [733, 257] width 12 height 6
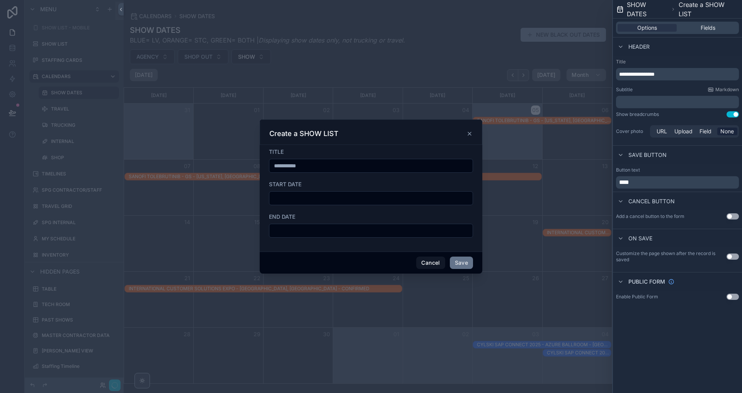
click at [729, 217] on button "Use setting" at bounding box center [733, 216] width 12 height 6
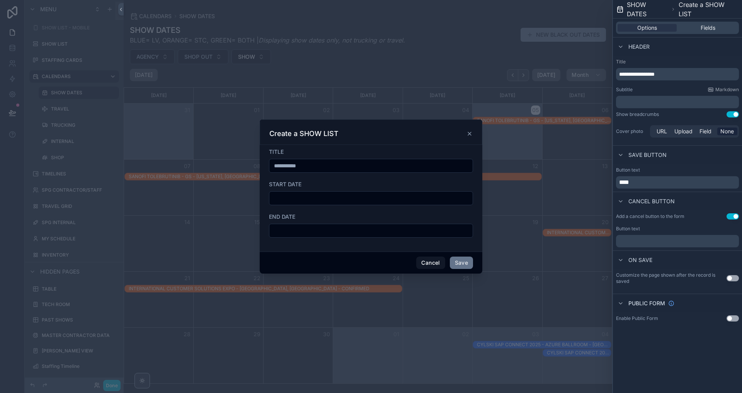
click at [313, 166] on input "**********" at bounding box center [371, 165] width 203 height 11
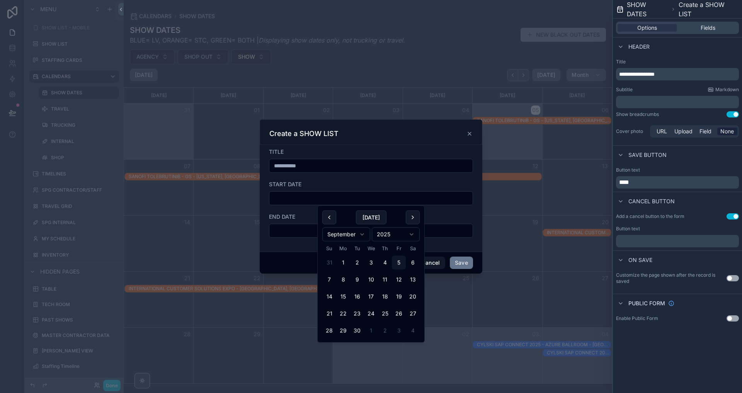
click at [311, 198] on input "scrollable content" at bounding box center [371, 198] width 203 height 11
click at [328, 181] on div "START DATE" at bounding box center [371, 185] width 204 height 8
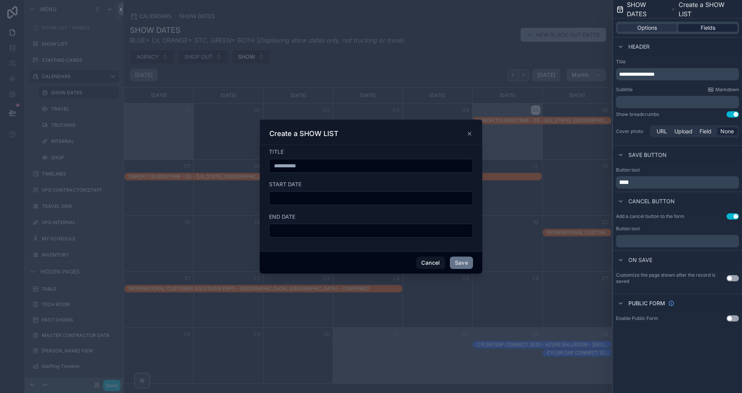
click at [703, 27] on span "Fields" at bounding box center [708, 28] width 15 height 8
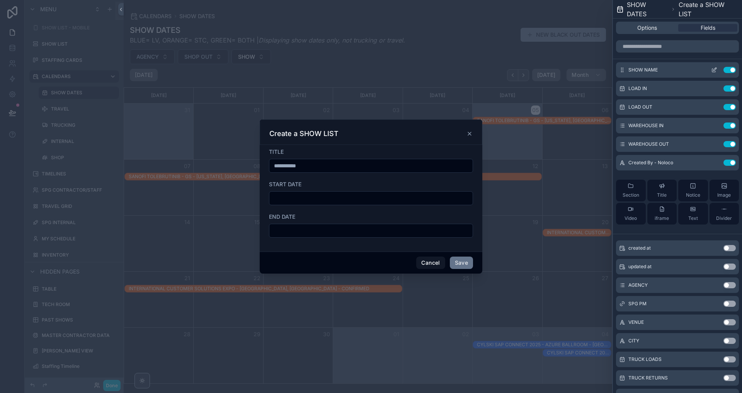
click at [715, 71] on icon at bounding box center [715, 70] width 6 height 6
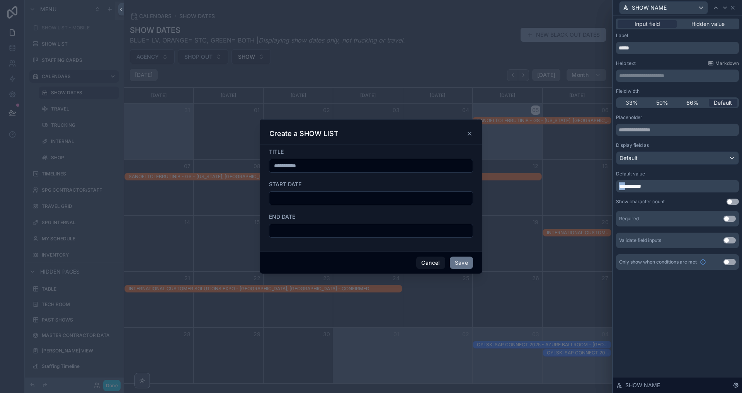
drag, startPoint x: 628, startPoint y: 187, endPoint x: 613, endPoint y: 187, distance: 15.5
click at [613, 187] on div "**********" at bounding box center [678, 196] width 130 height 393
click at [631, 179] on div "**********" at bounding box center [677, 182] width 123 height 22
click at [732, 8] on icon at bounding box center [733, 8] width 6 height 6
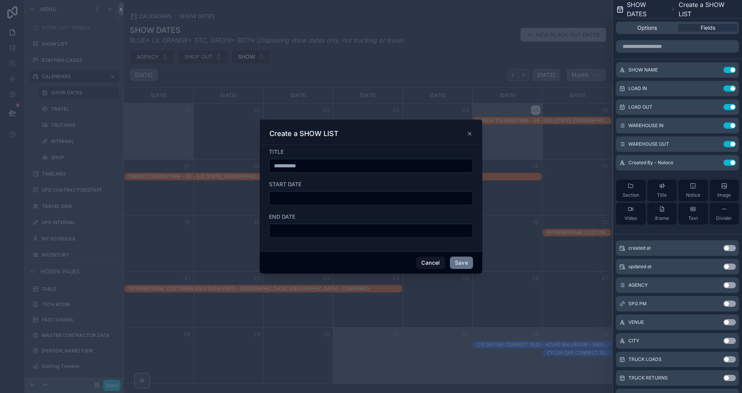
click at [345, 206] on form "**********" at bounding box center [371, 196] width 204 height 97
click at [345, 201] on input "scrollable content" at bounding box center [371, 198] width 203 height 11
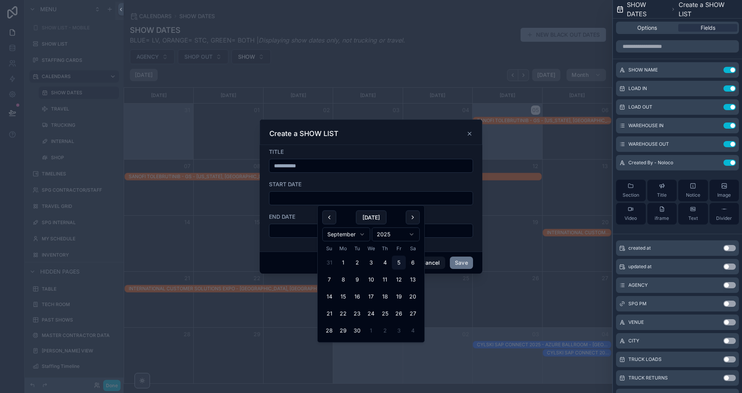
click at [303, 214] on div "END DATE" at bounding box center [371, 217] width 204 height 8
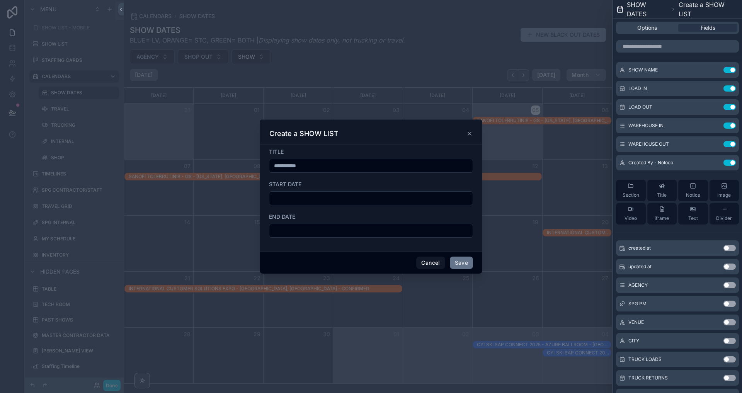
click at [303, 225] on div "scrollable content" at bounding box center [371, 231] width 204 height 14
click at [303, 219] on div "END DATE" at bounding box center [371, 217] width 204 height 8
click at [108, 383] on div "scrollable content" at bounding box center [371, 196] width 742 height 393
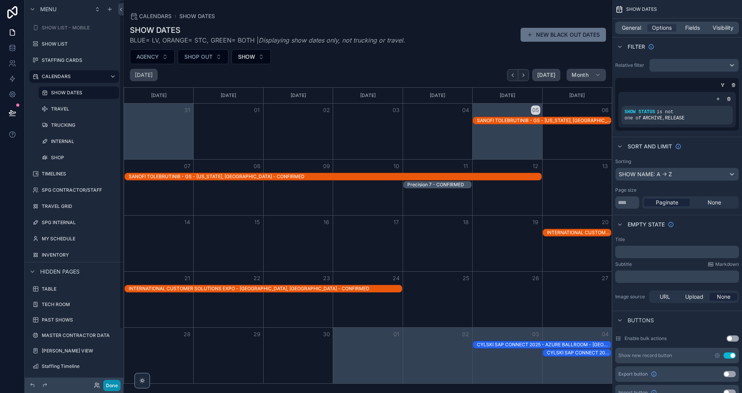
click at [114, 386] on button "Done" at bounding box center [111, 385] width 17 height 11
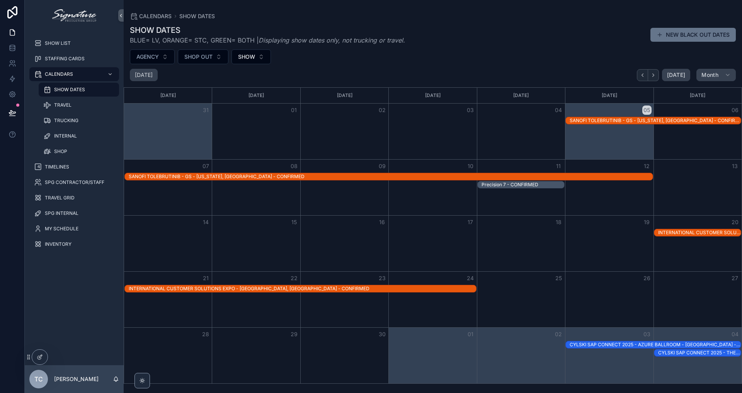
click at [667, 42] on div "SHOW DATES BLUE= LV, ORANGE= STC, GREEN= BOTH | Displaying show dates only, not…" at bounding box center [433, 35] width 606 height 20
click at [670, 35] on button "NEW BLACK OUT DATES" at bounding box center [693, 35] width 85 height 14
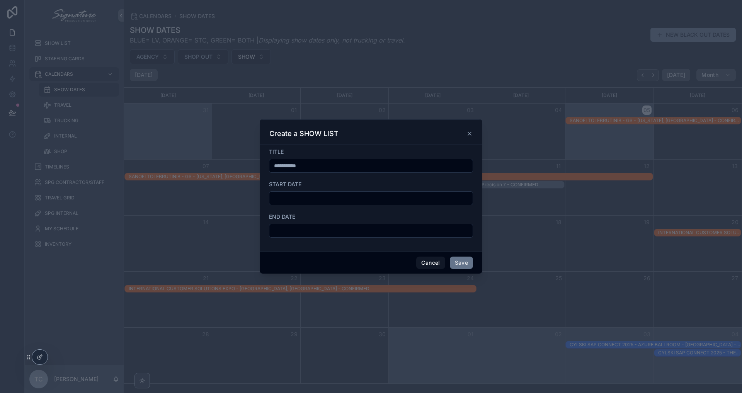
click at [363, 205] on div "scrollable content" at bounding box center [371, 198] width 204 height 14
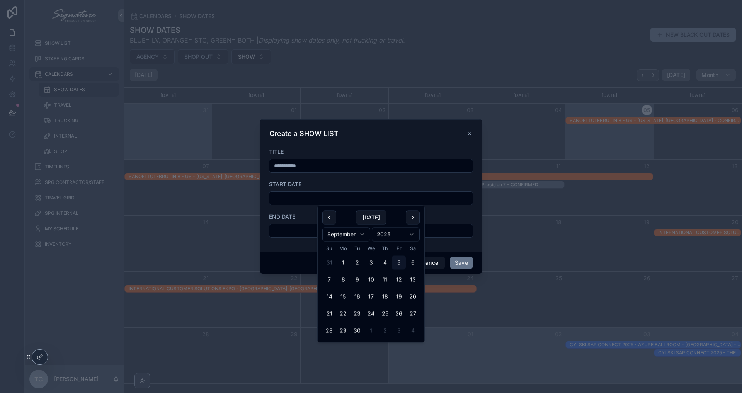
click at [363, 201] on input "scrollable content" at bounding box center [371, 198] width 203 height 11
click at [296, 224] on div "END DATE" at bounding box center [371, 225] width 204 height 25
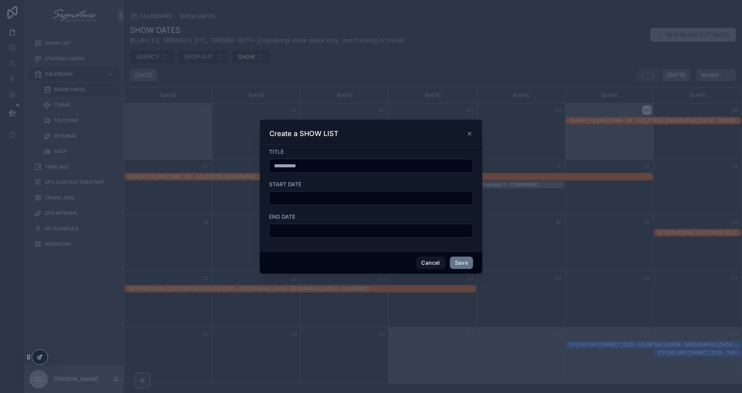
click at [296, 229] on input "scrollable content" at bounding box center [371, 230] width 203 height 11
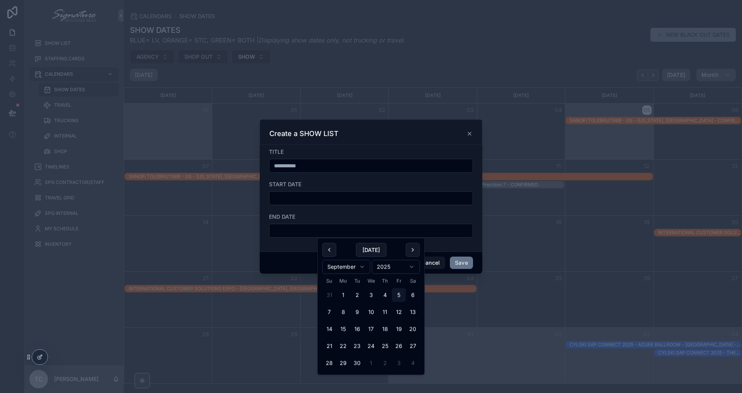
click at [294, 217] on span "END DATE" at bounding box center [282, 216] width 26 height 7
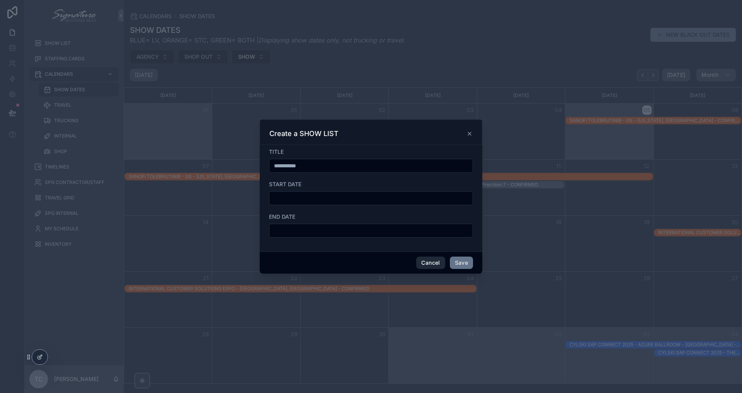
click at [426, 262] on button "Cancel" at bounding box center [430, 263] width 29 height 12
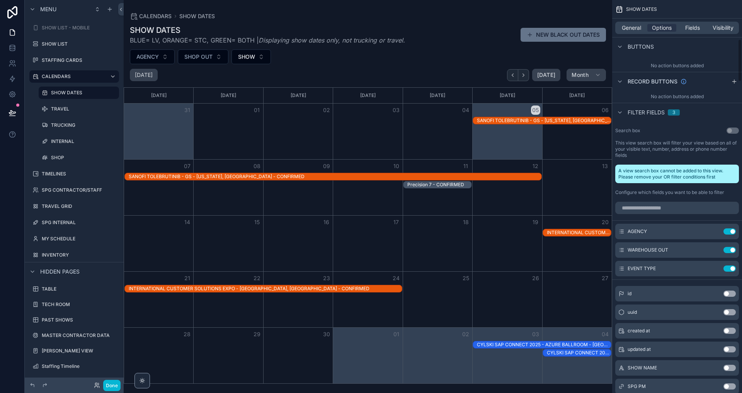
scroll to position [372, 0]
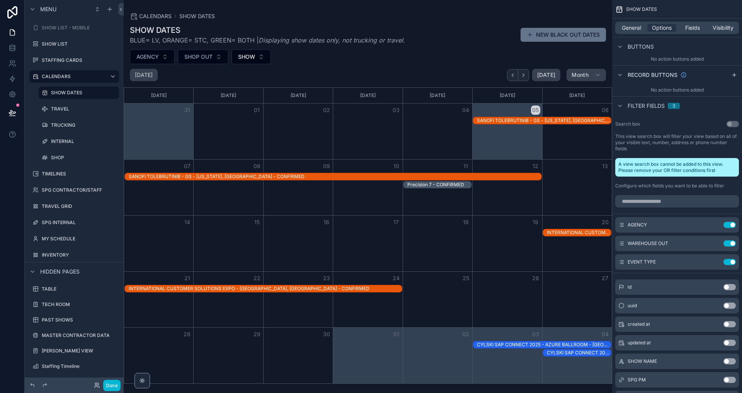
click at [631, 32] on div "General Options Fields Visibility" at bounding box center [678, 28] width 124 height 12
click at [631, 25] on span "General" at bounding box center [631, 28] width 19 height 8
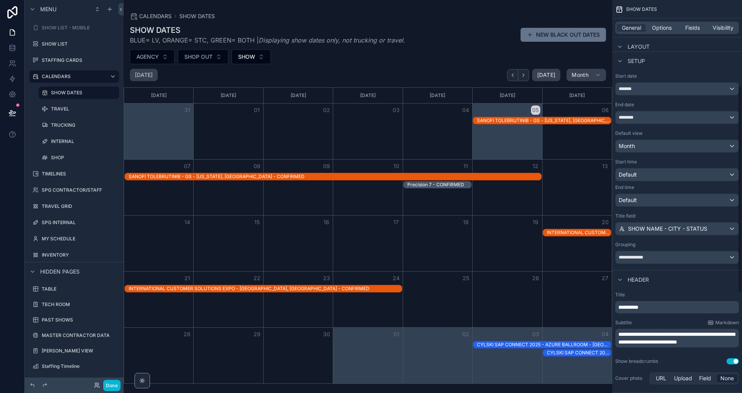
scroll to position [164, 0]
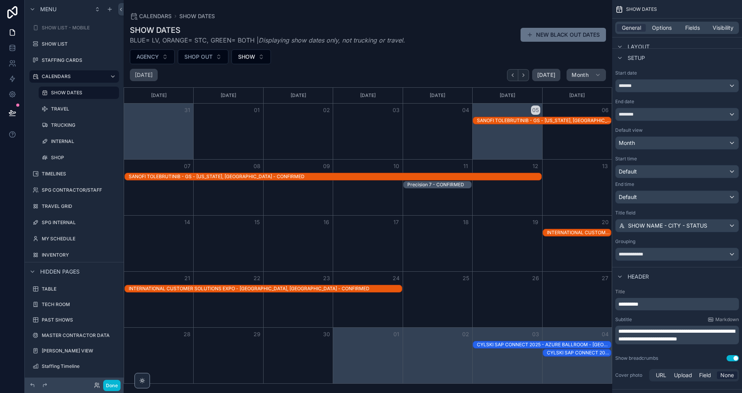
click at [667, 253] on div "**********" at bounding box center [677, 254] width 123 height 12
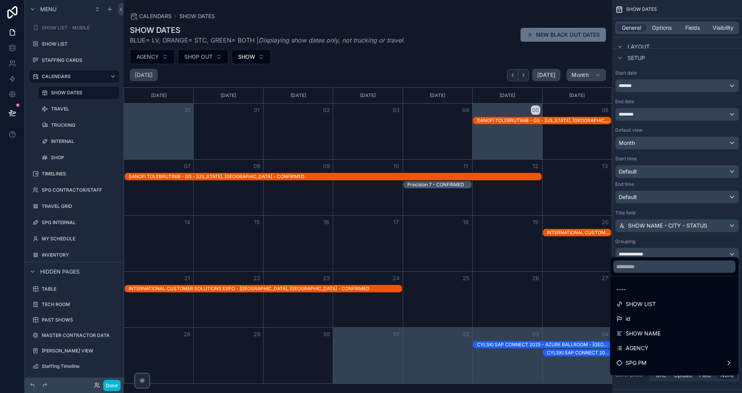
click at [664, 234] on div "scrollable content" at bounding box center [371, 196] width 742 height 393
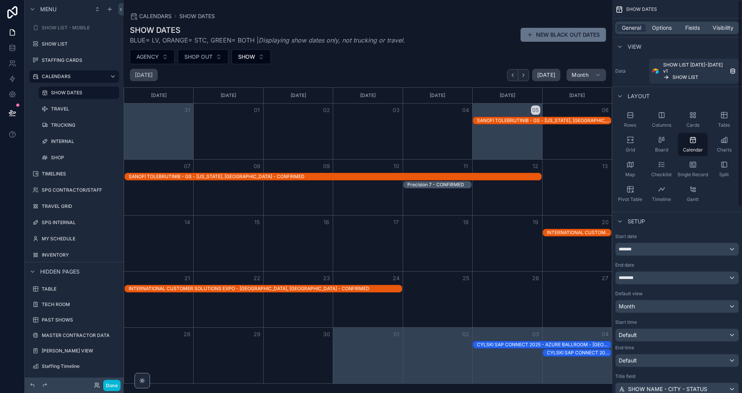
scroll to position [0, 0]
click at [551, 39] on div "scrollable content" at bounding box center [368, 196] width 489 height 393
click at [551, 35] on button "NEW BLACK OUT DATES" at bounding box center [563, 35] width 85 height 14
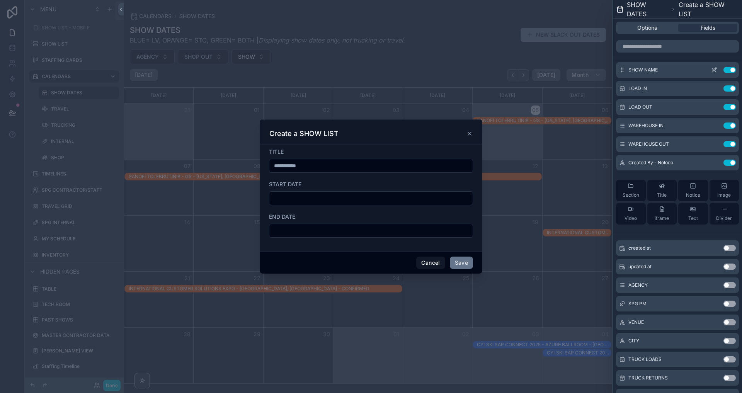
click at [713, 70] on icon at bounding box center [715, 70] width 6 height 6
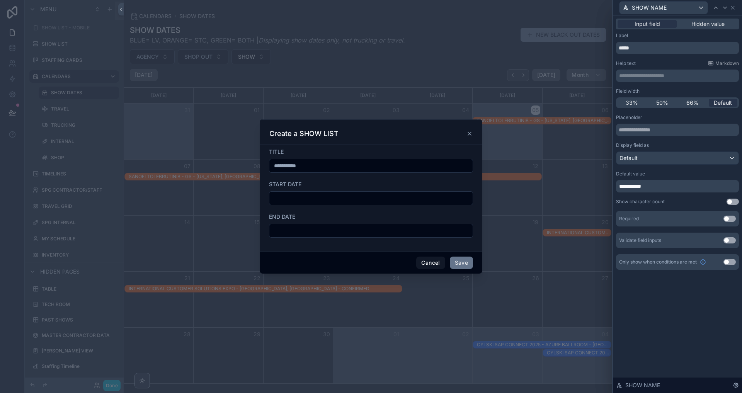
click at [621, 187] on span "**********" at bounding box center [630, 186] width 22 height 5
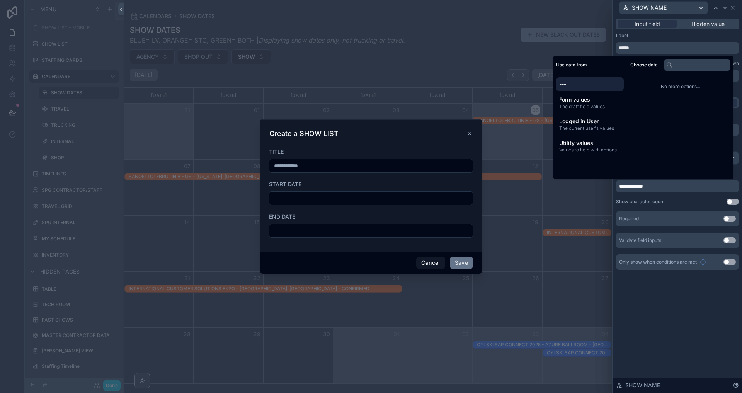
click at [662, 185] on p "**********" at bounding box center [678, 187] width 118 height 8
click at [666, 317] on div "**********" at bounding box center [677, 204] width 129 height 378
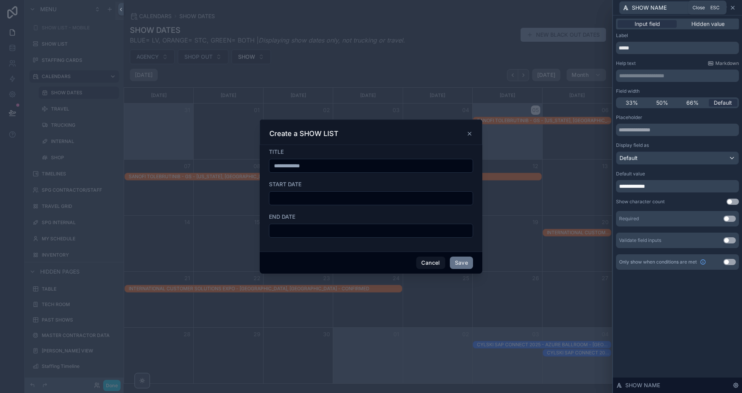
click at [732, 9] on icon at bounding box center [733, 8] width 6 height 6
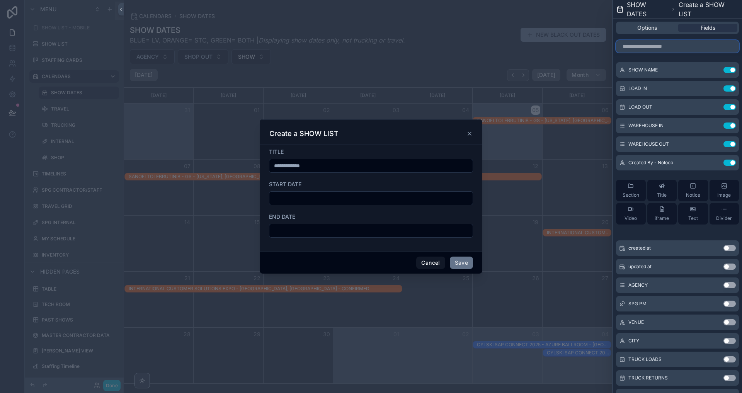
click at [694, 49] on input "text" at bounding box center [677, 46] width 123 height 12
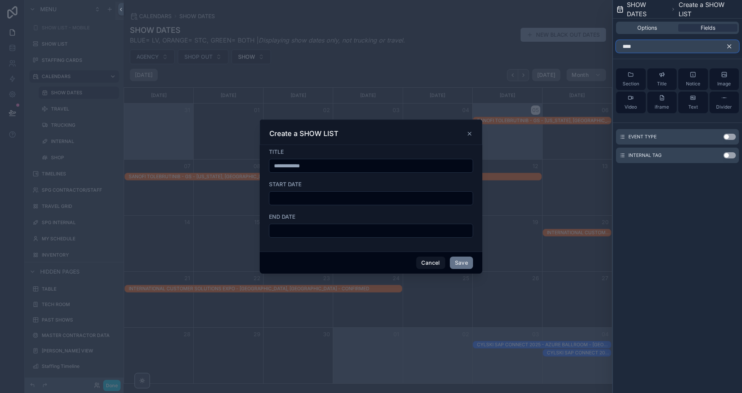
type input "****"
click at [731, 136] on button "Use setting" at bounding box center [730, 137] width 12 height 6
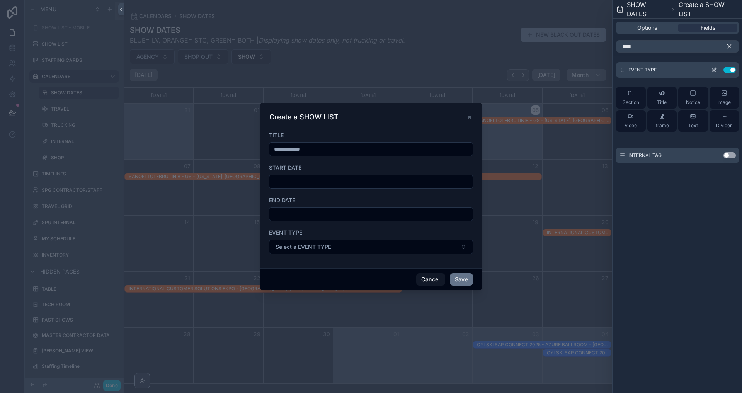
click at [712, 70] on icon at bounding box center [715, 70] width 6 height 6
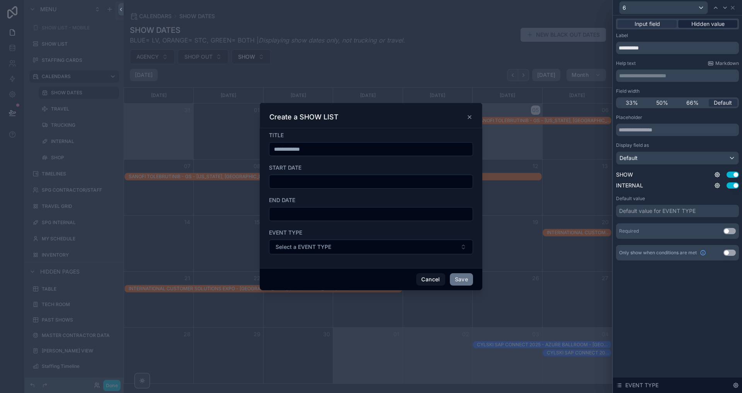
click at [704, 22] on span "Hidden value" at bounding box center [708, 24] width 33 height 8
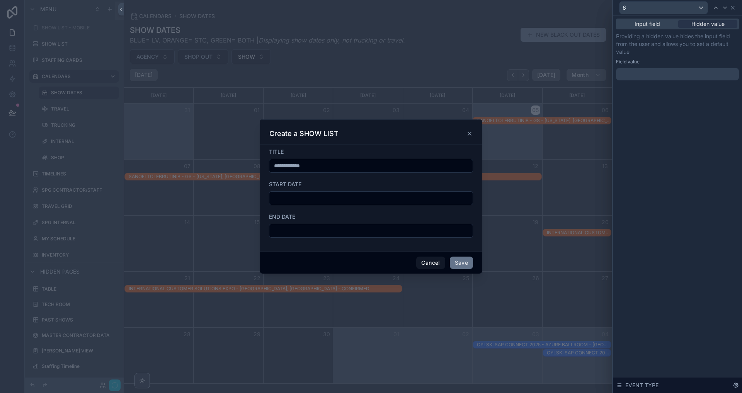
click at [647, 73] on div at bounding box center [677, 74] width 123 height 12
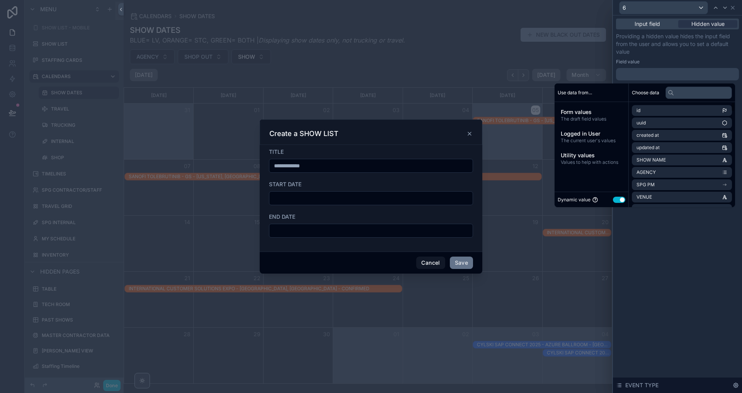
click at [613, 198] on button "Use setting" at bounding box center [619, 200] width 12 height 6
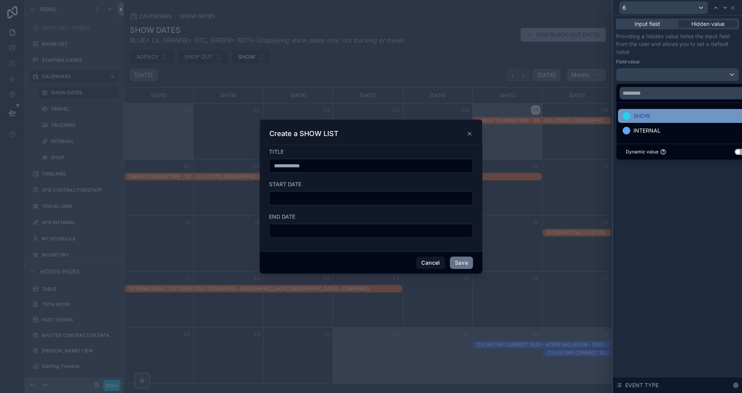
click at [650, 113] on span "SHOW" at bounding box center [642, 115] width 17 height 9
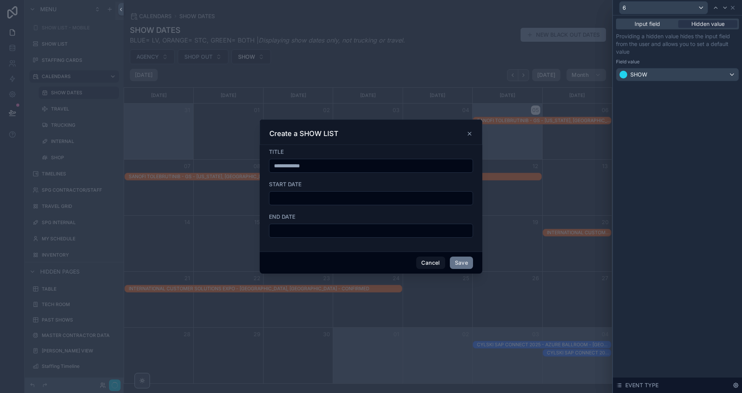
click at [662, 57] on div "Providing a hidden value hides the input field from the user and allows you to …" at bounding box center [677, 56] width 123 height 49
click at [734, 8] on icon at bounding box center [733, 7] width 3 height 3
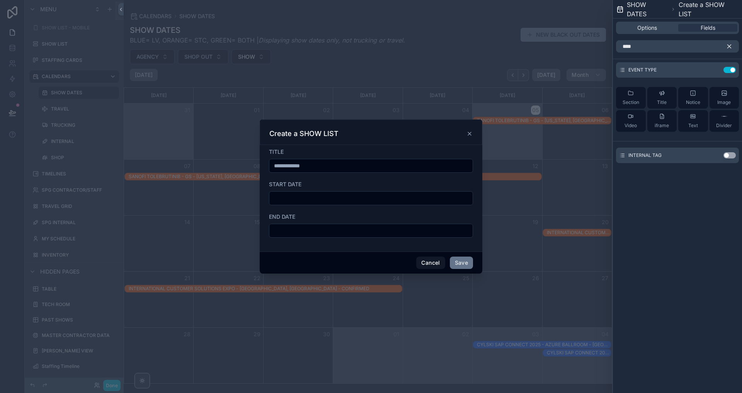
click at [729, 47] on icon "button" at bounding box center [729, 46] width 3 height 3
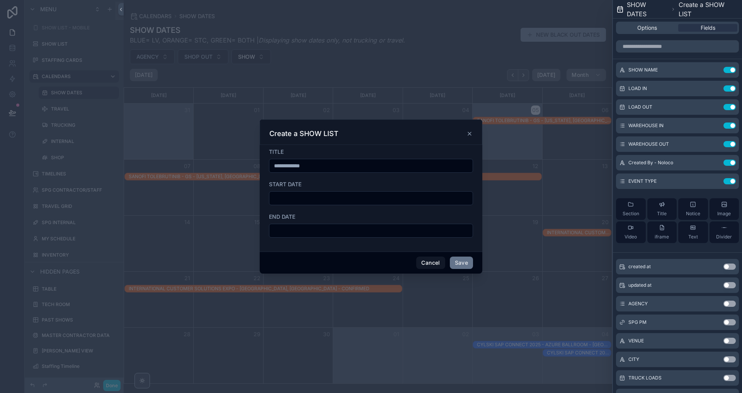
click at [369, 137] on div "Create a SHOW LIST" at bounding box center [371, 133] width 203 height 9
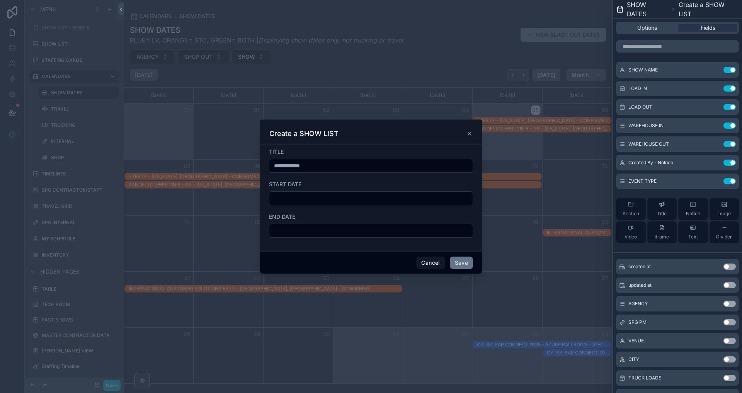
click at [469, 135] on icon "scrollable content" at bounding box center [470, 134] width 6 height 6
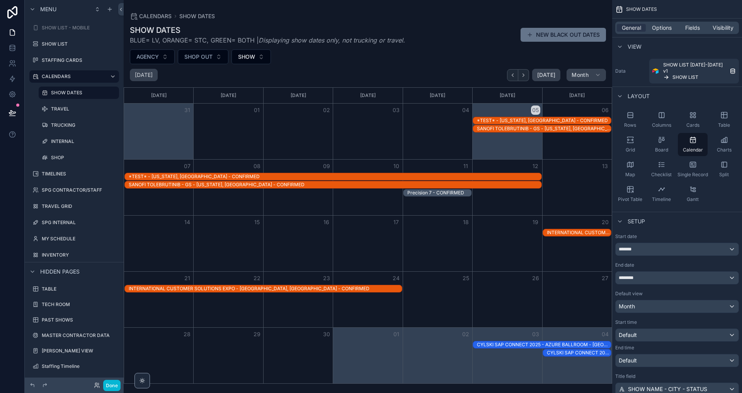
click at [454, 22] on div "SHOW DATES BLUE= LV, ORANGE= STC, GREEN= BOTH | Displaying show dates only, not…" at bounding box center [368, 202] width 489 height 364
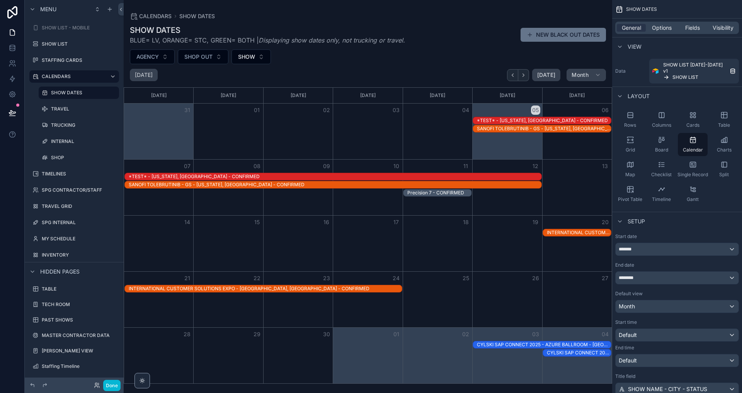
click at [435, 53] on div "AGENCY SHOP OUT SHOW" at bounding box center [368, 56] width 489 height 15
click at [524, 73] on icon "Next" at bounding box center [524, 75] width 6 height 6
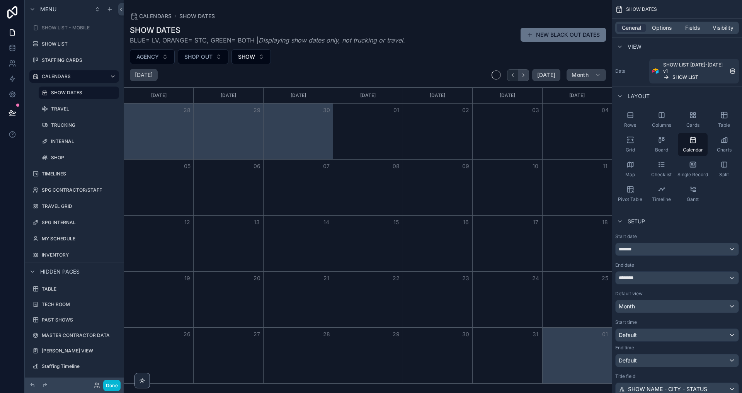
click at [525, 73] on icon "Next" at bounding box center [524, 75] width 6 height 6
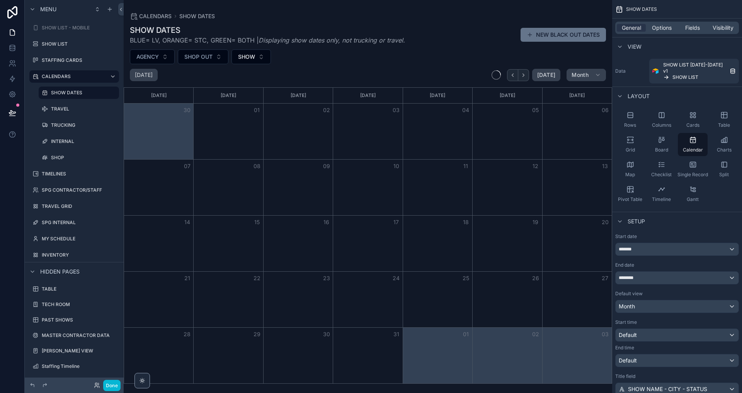
click at [525, 73] on icon "Next" at bounding box center [524, 75] width 6 height 6
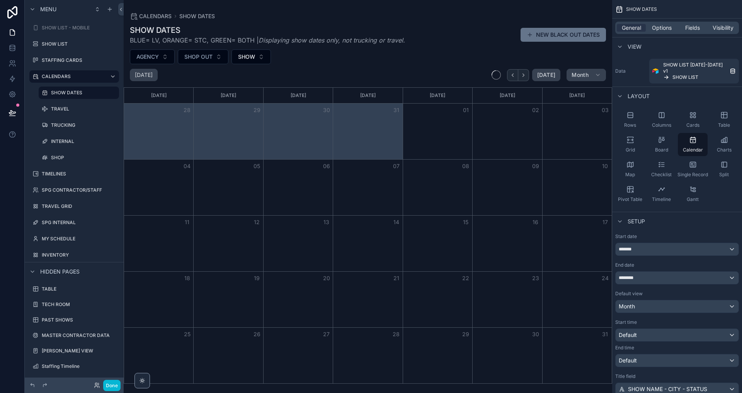
click at [525, 73] on icon "Next" at bounding box center [524, 75] width 6 height 6
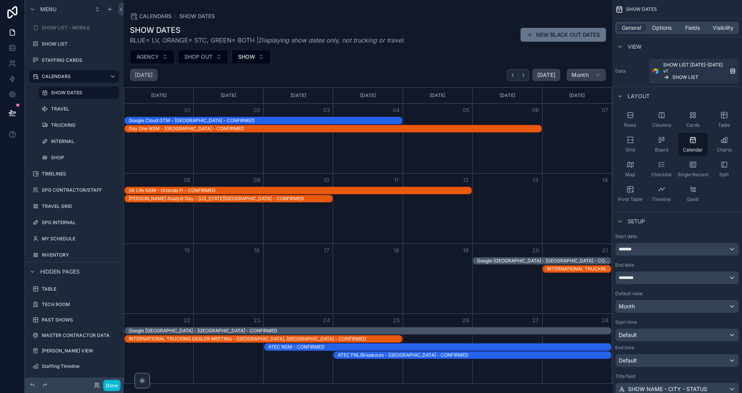
click at [525, 73] on icon "Next" at bounding box center [524, 75] width 6 height 6
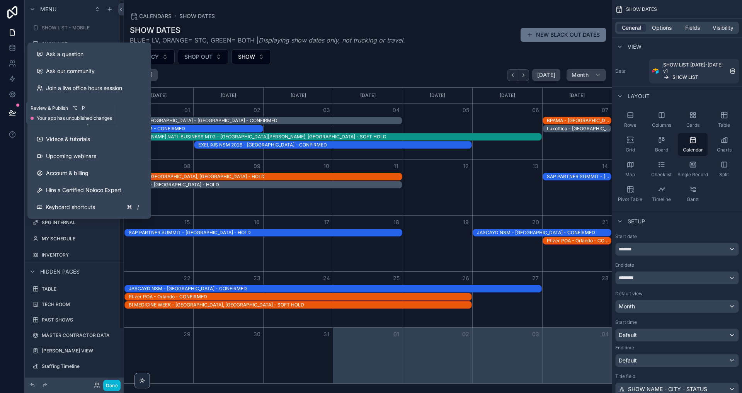
click at [10, 111] on icon at bounding box center [12, 113] width 7 height 4
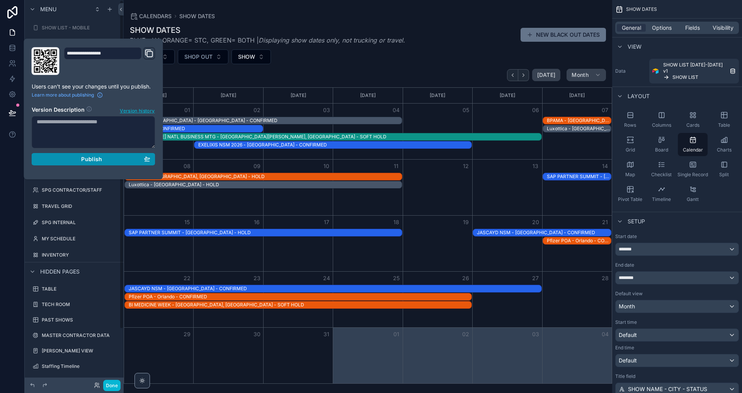
click at [125, 155] on button "Publish" at bounding box center [94, 159] width 124 height 12
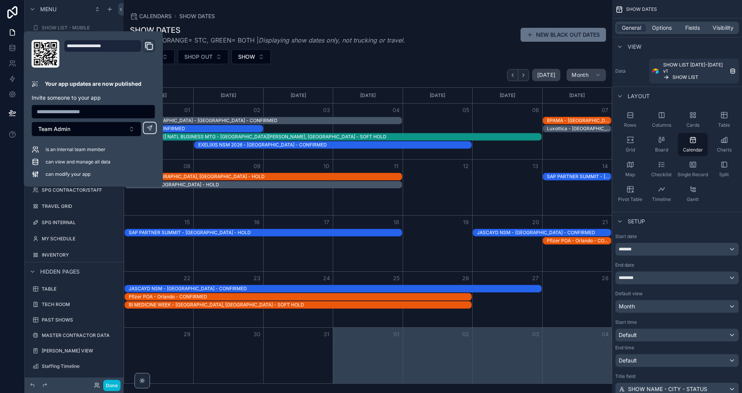
click at [452, 55] on div "AGENCY SHOP OUT SHOW" at bounding box center [368, 56] width 489 height 15
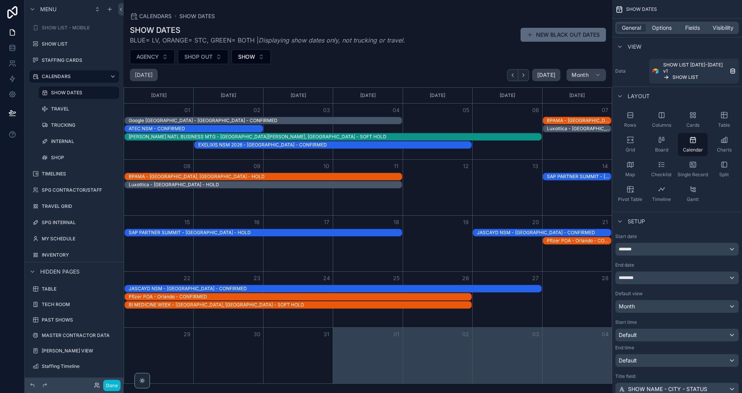
click at [548, 35] on button "NEW BLACK OUT DATES" at bounding box center [563, 35] width 85 height 14
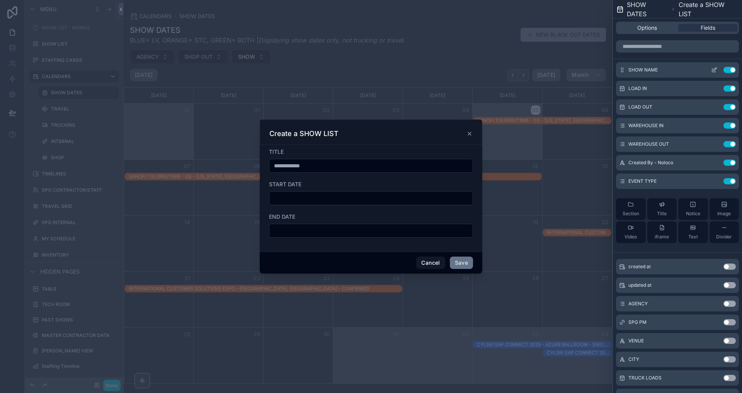
click at [714, 69] on icon at bounding box center [715, 70] width 6 height 6
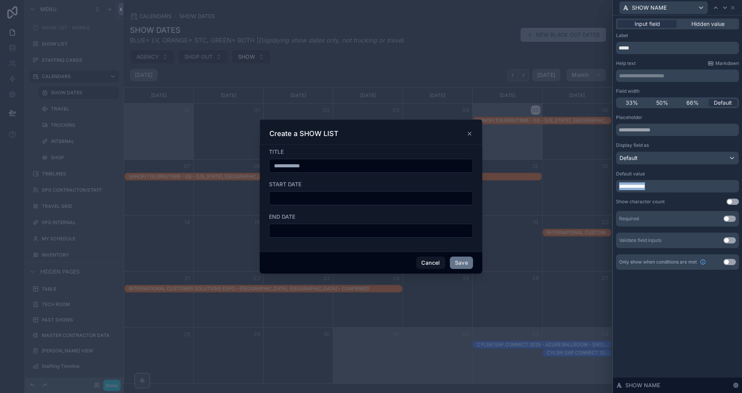
drag, startPoint x: 665, startPoint y: 185, endPoint x: 612, endPoint y: 183, distance: 53.0
click at [612, 183] on div "SHOW DATES Create a SHOW LIST Options Fields SHOW NAME Use setting LOAD IN Use …" at bounding box center [371, 196] width 742 height 393
click at [688, 23] on div "Hidden value" at bounding box center [708, 24] width 59 height 8
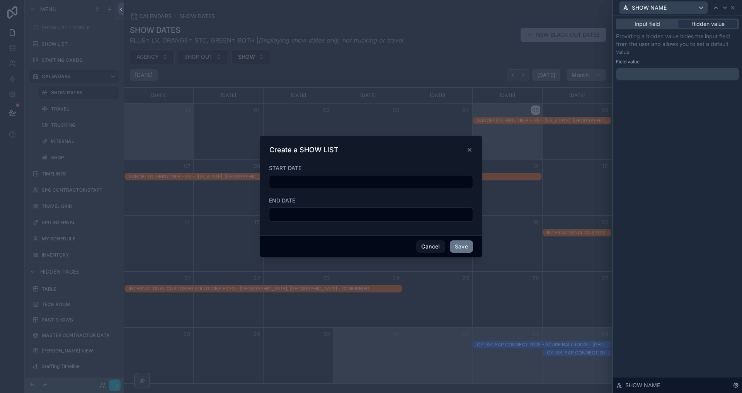
click at [647, 72] on p "﻿" at bounding box center [678, 74] width 118 height 8
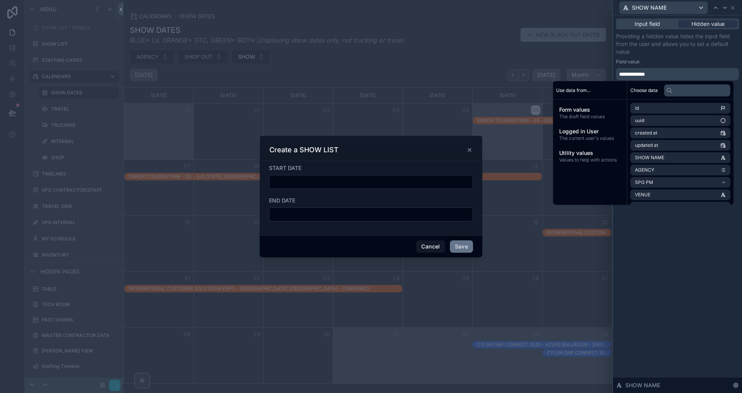
click at [670, 52] on p "Providing a hidden value hides the input field from the user and allows you to …" at bounding box center [677, 43] width 123 height 23
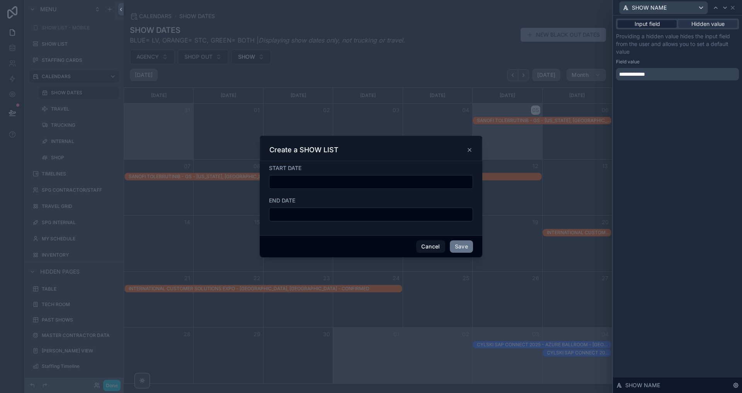
click at [650, 24] on span "Input field" at bounding box center [648, 24] width 26 height 8
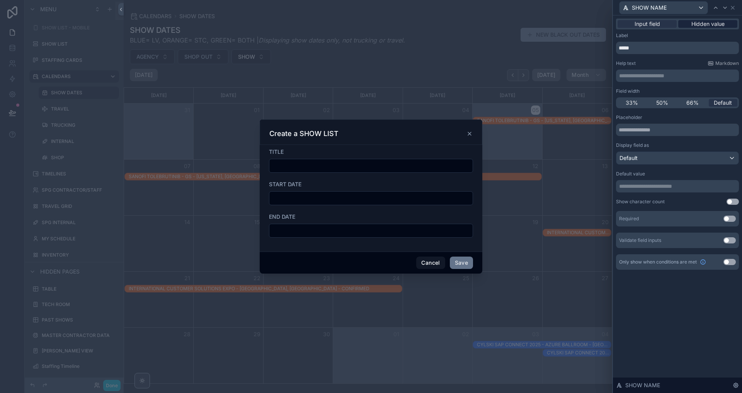
click at [695, 24] on span "Hidden value" at bounding box center [708, 24] width 33 height 8
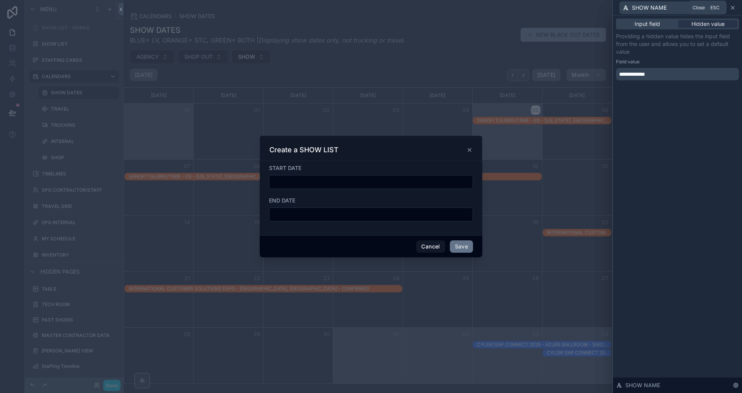
click at [733, 9] on icon at bounding box center [733, 8] width 6 height 6
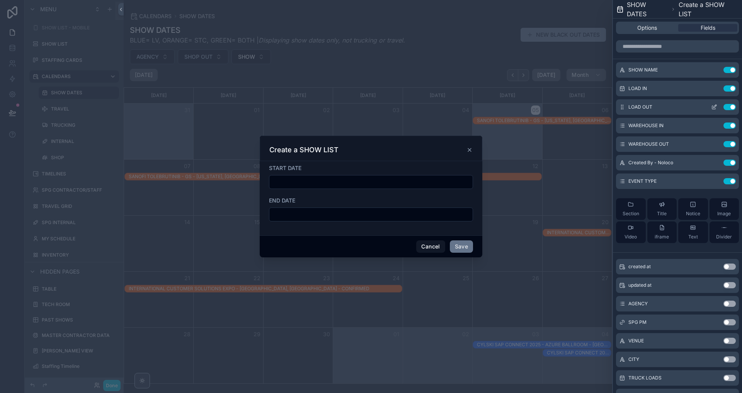
click at [715, 107] on icon at bounding box center [715, 107] width 6 height 6
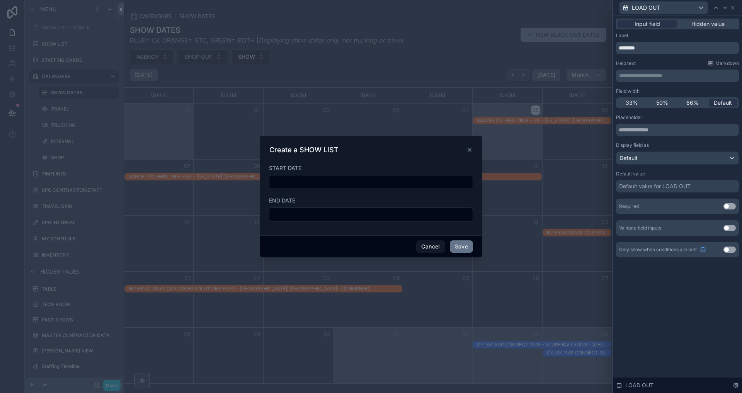
click at [728, 229] on button "Use setting" at bounding box center [730, 228] width 12 height 6
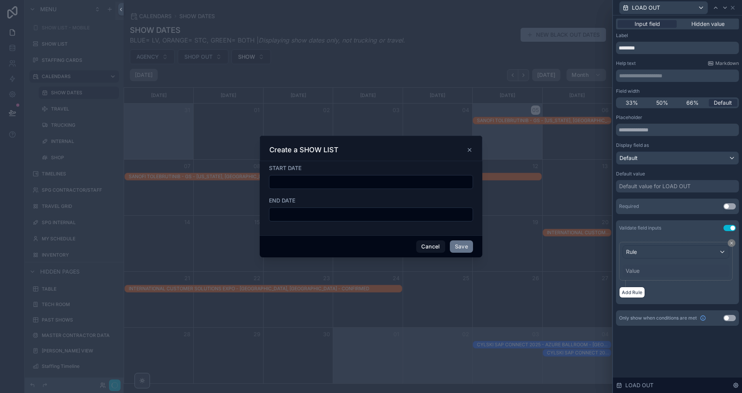
click at [643, 251] on div "Rule" at bounding box center [676, 252] width 106 height 12
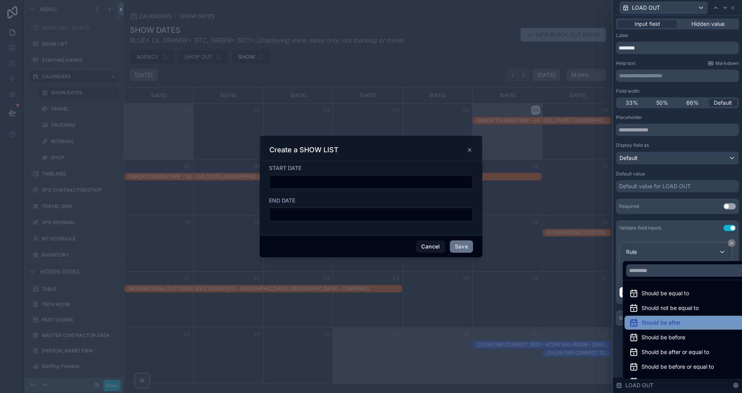
click at [681, 325] on div "Should be after" at bounding box center [685, 322] width 111 height 9
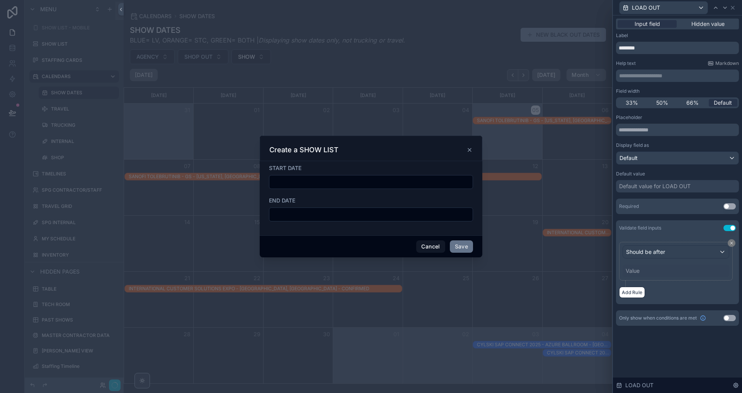
click at [657, 277] on div "Should be after Value" at bounding box center [676, 261] width 114 height 39
click at [633, 266] on div "Value" at bounding box center [676, 271] width 107 height 12
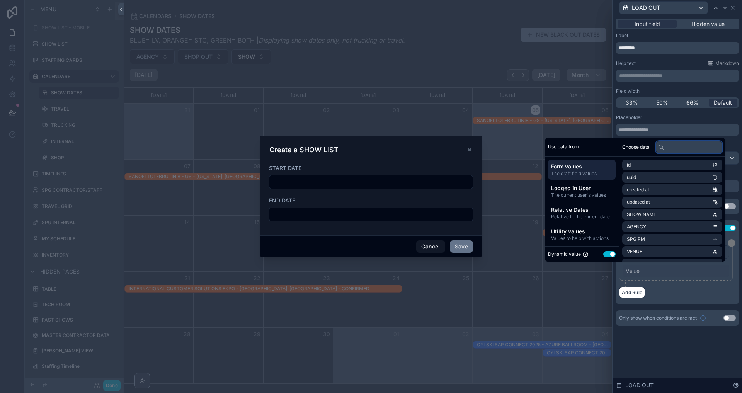
click at [669, 147] on input "text" at bounding box center [689, 147] width 67 height 12
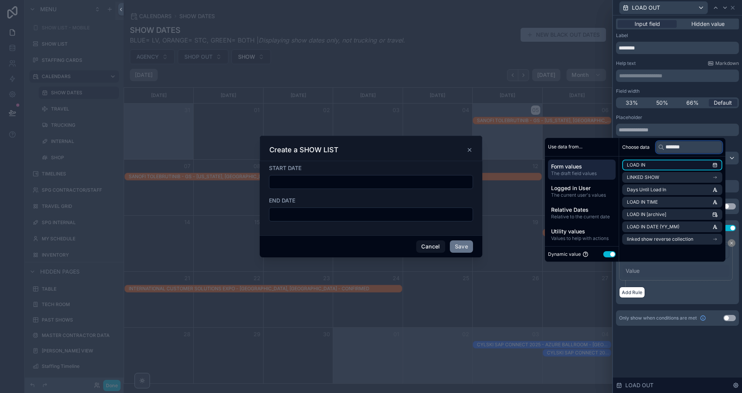
type input "*******"
click at [660, 162] on li "LOAD IN" at bounding box center [673, 165] width 100 height 11
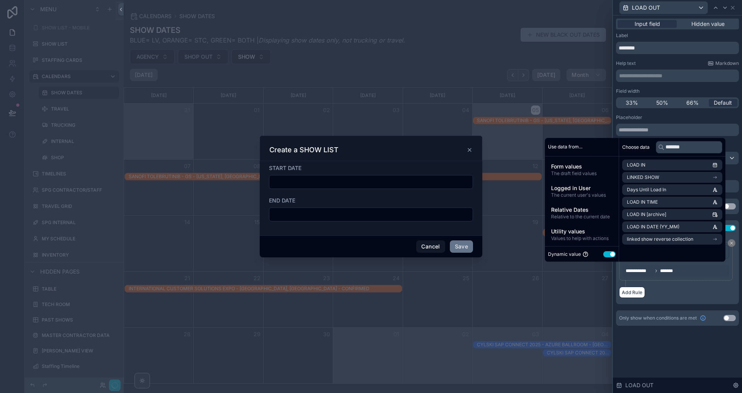
click at [664, 299] on div "**********" at bounding box center [677, 270] width 123 height 68
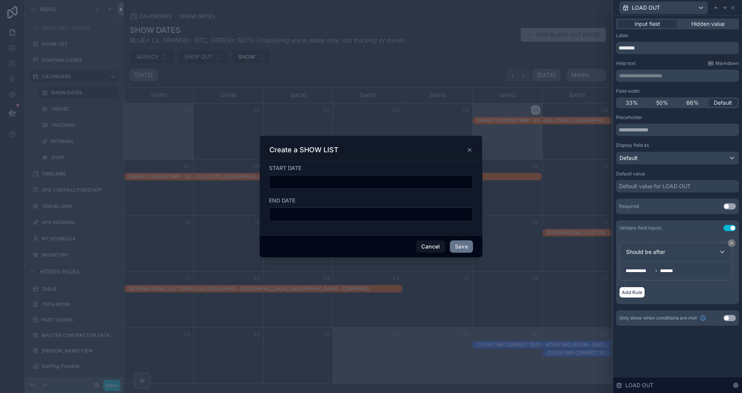
click at [117, 388] on div "scrollable content" at bounding box center [371, 196] width 742 height 393
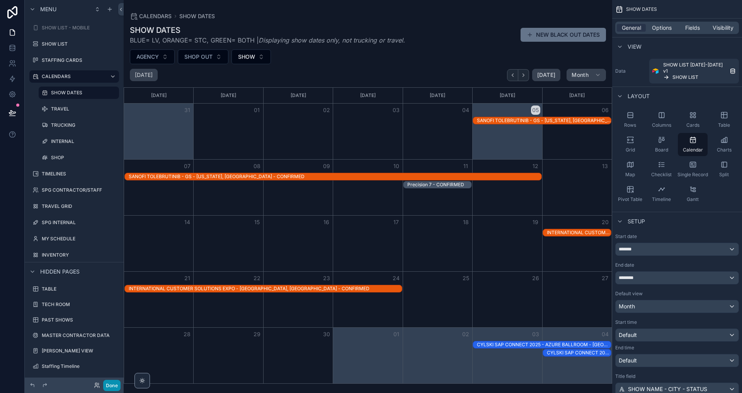
click at [111, 386] on button "Done" at bounding box center [111, 385] width 17 height 11
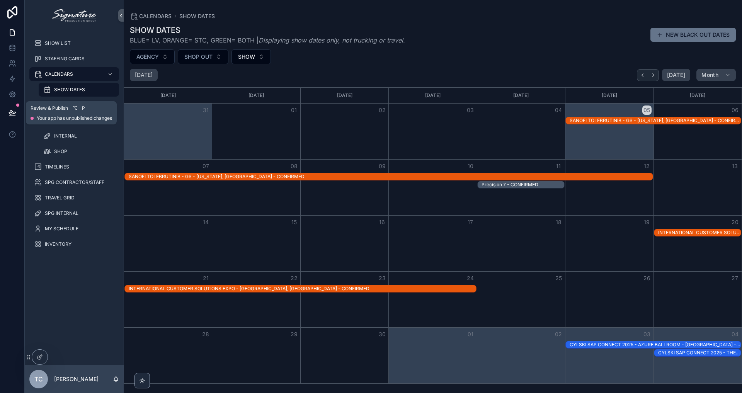
click at [10, 116] on icon at bounding box center [13, 113] width 8 height 8
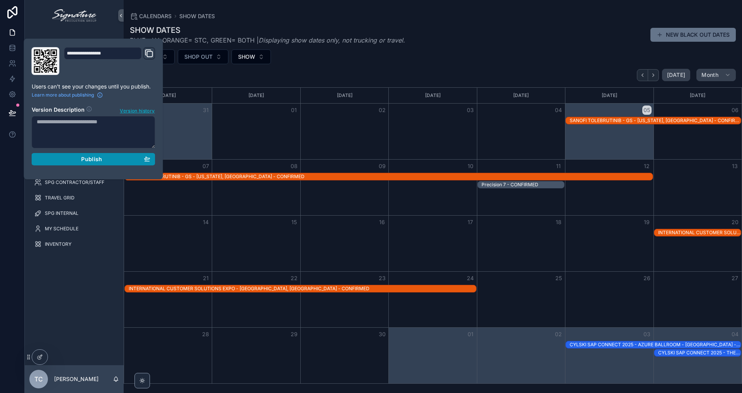
click at [136, 157] on div "Publish" at bounding box center [94, 159] width 114 height 7
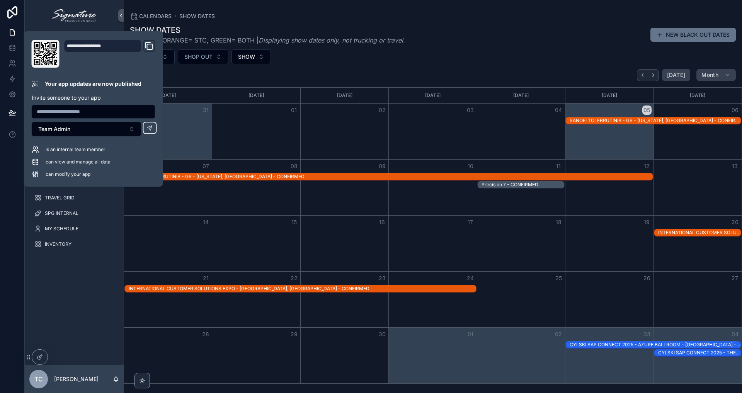
click at [379, 60] on div "AGENCY SHOP OUT SHOW" at bounding box center [433, 56] width 619 height 15
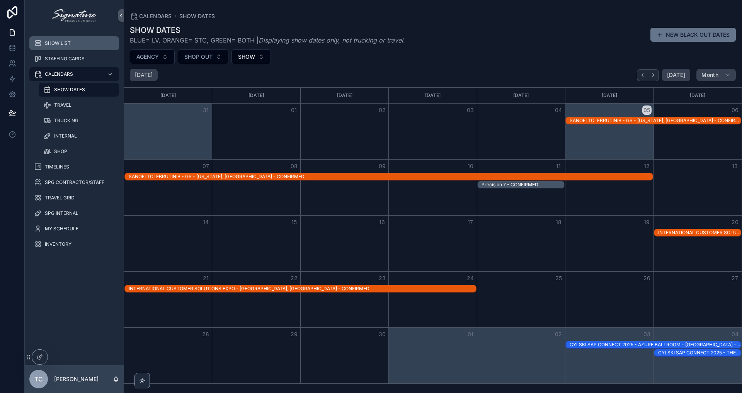
click at [70, 46] on span "SHOW LIST" at bounding box center [58, 43] width 26 height 6
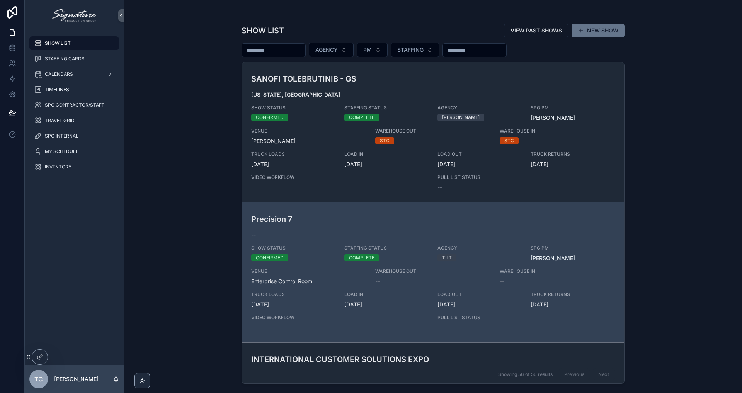
click at [590, 23] on div "VIEW PAST SHOWS NEW SHOW" at bounding box center [561, 30] width 127 height 15
click at [590, 26] on button "NEW SHOW" at bounding box center [598, 31] width 53 height 14
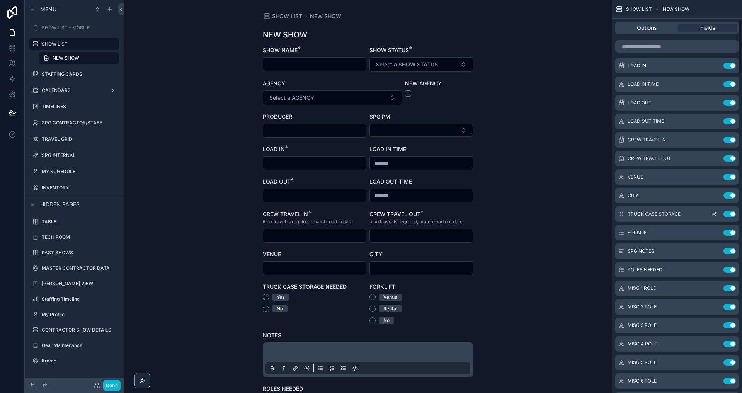
scroll to position [129, 0]
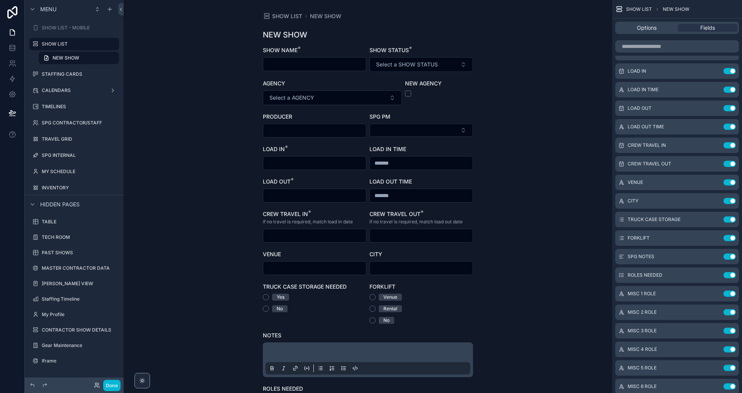
click at [554, 125] on div "SHOW LIST NEW SHOW NEW SHOW SHOW NAME * SHOW STATUS * Select a SHOW STATUS AGEN…" at bounding box center [368, 196] width 489 height 393
click at [78, 43] on label "SHOW LIST" at bounding box center [73, 44] width 62 height 6
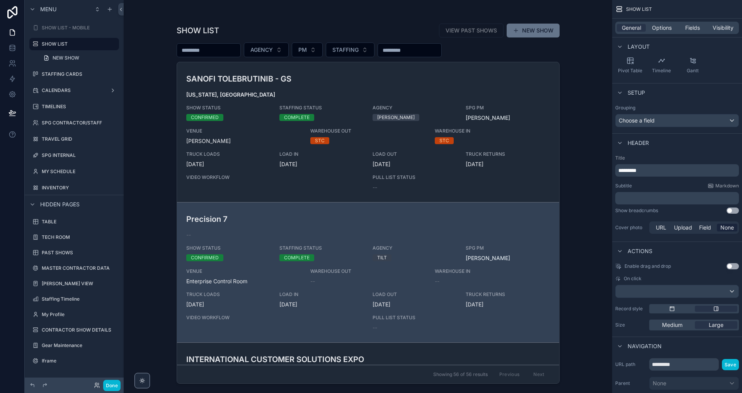
click at [264, 160] on div "scrollable content" at bounding box center [369, 192] width 396 height 384
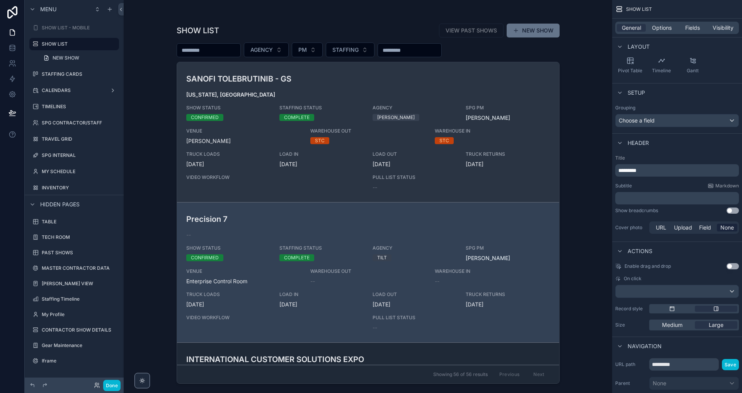
click at [236, 147] on div "SANOFI TOLEBRUTINIB - GS [US_STATE], [GEOGRAPHIC_DATA] SHOW STATUS CONFIRMED ST…" at bounding box center [368, 132] width 364 height 118
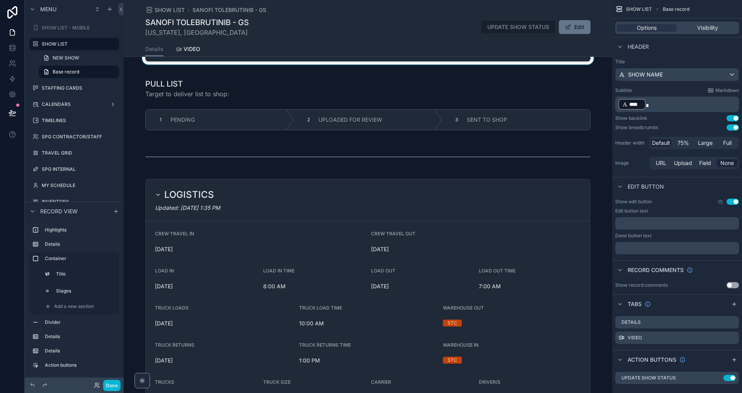
scroll to position [239, 0]
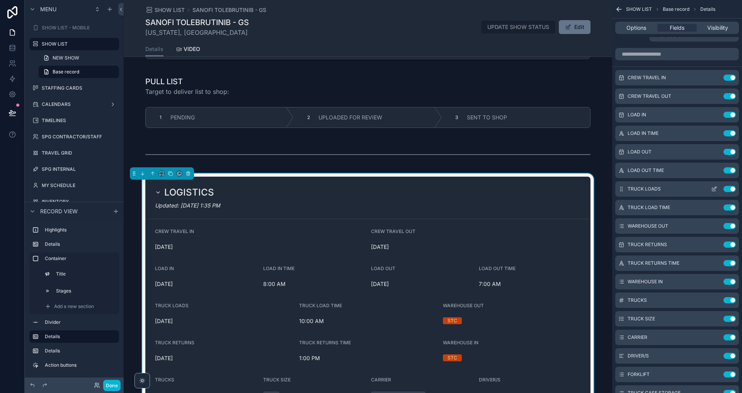
scroll to position [19, 0]
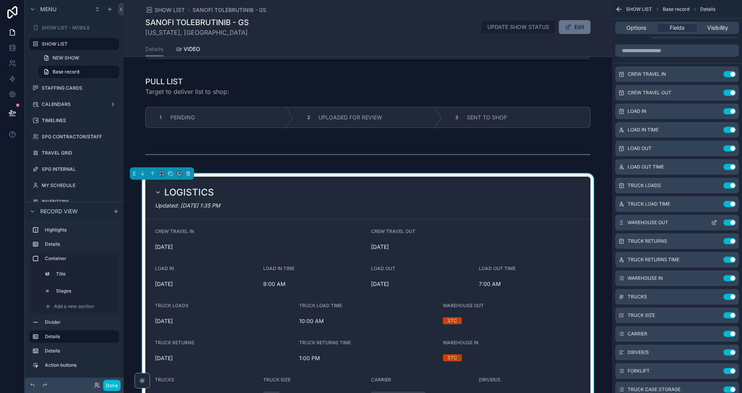
click at [718, 221] on button "scrollable content" at bounding box center [714, 223] width 12 height 6
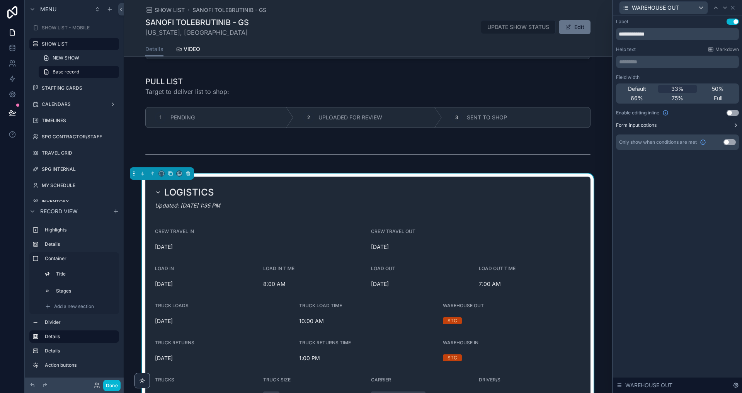
click at [682, 125] on button "Form input options" at bounding box center [677, 125] width 123 height 6
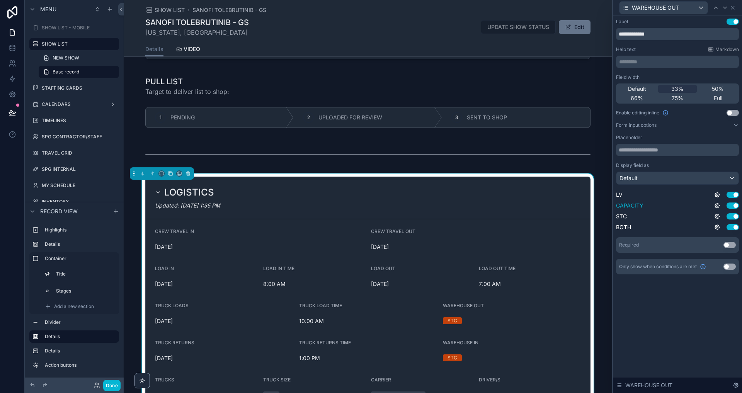
click at [731, 207] on button "Use setting" at bounding box center [733, 206] width 12 height 6
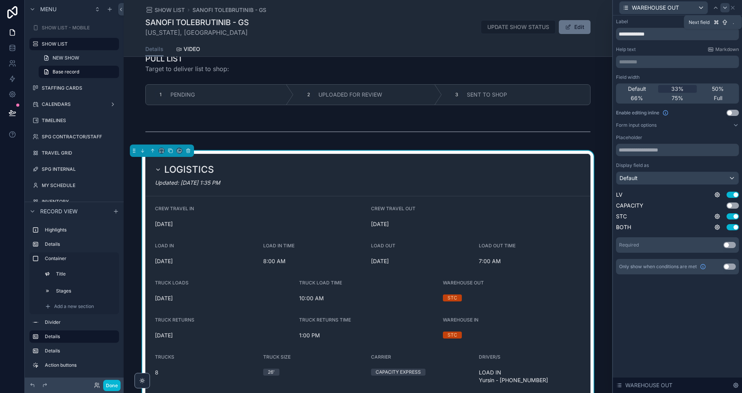
click at [725, 7] on icon at bounding box center [725, 8] width 6 height 6
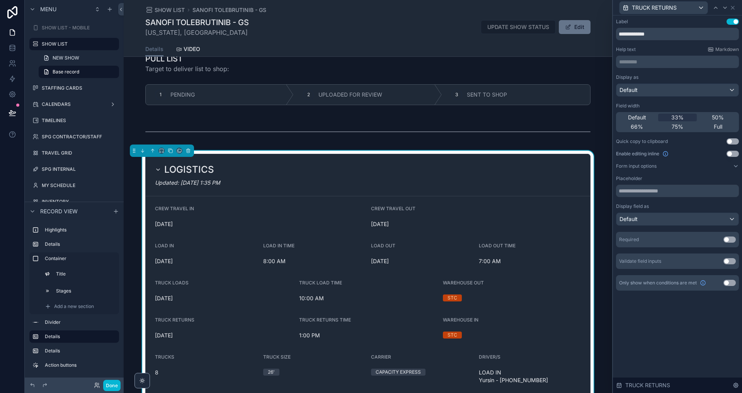
click at [725, 7] on icon at bounding box center [725, 8] width 6 height 6
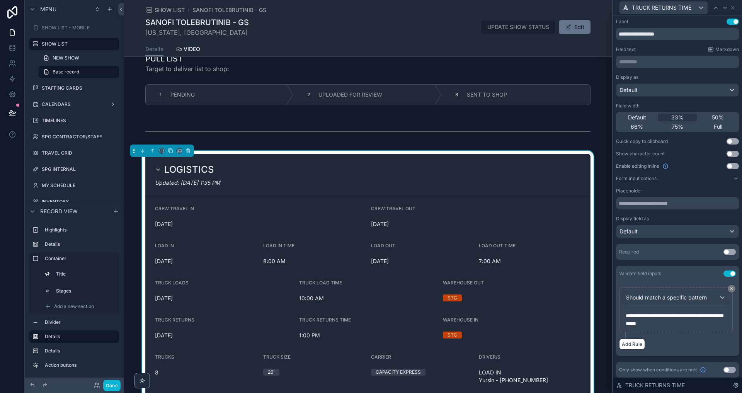
click at [725, 7] on icon at bounding box center [725, 8] width 6 height 6
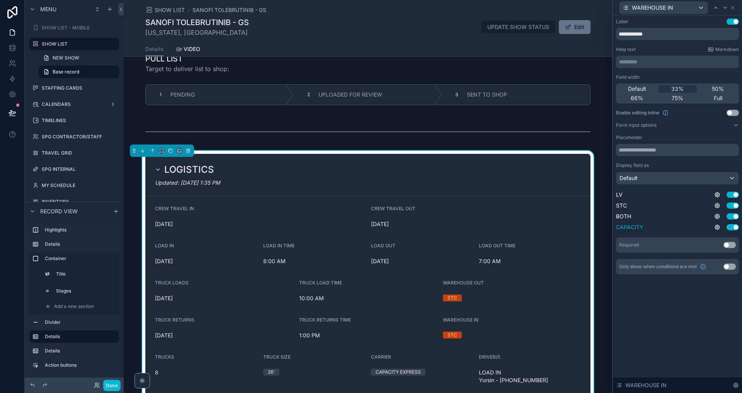
click at [731, 229] on button "Use setting" at bounding box center [733, 227] width 12 height 6
click at [716, 216] on icon at bounding box center [717, 216] width 5 height 5
click at [688, 310] on div "**********" at bounding box center [677, 204] width 129 height 378
click at [734, 8] on icon at bounding box center [733, 7] width 3 height 3
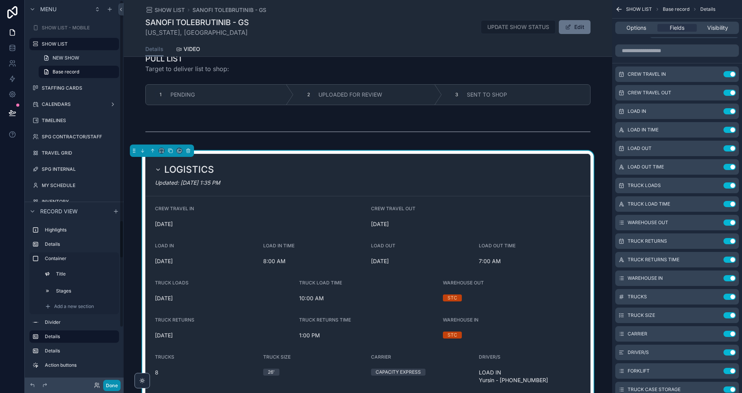
click at [114, 390] on button "Done" at bounding box center [111, 385] width 17 height 11
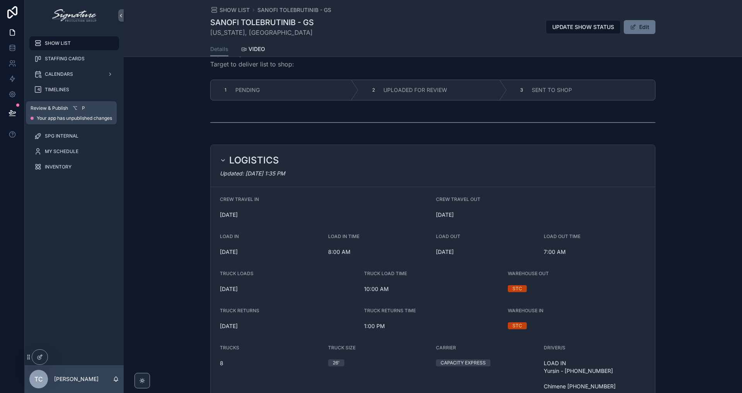
click at [12, 114] on icon at bounding box center [13, 113] width 8 height 8
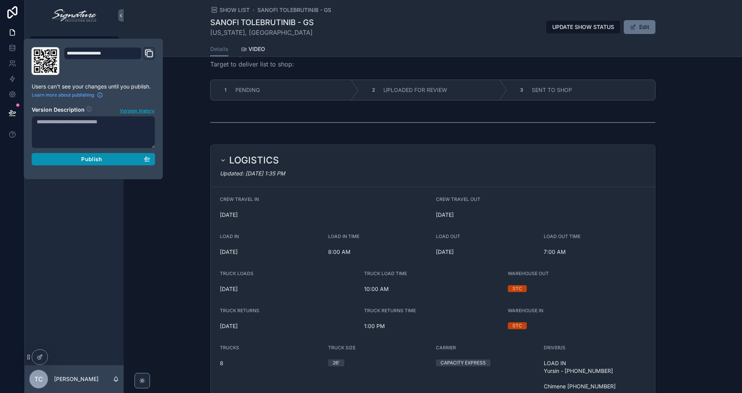
click at [98, 160] on span "Publish" at bounding box center [91, 159] width 21 height 7
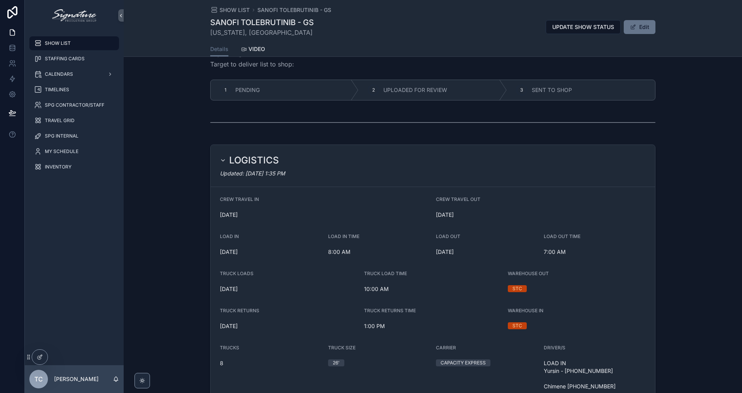
click at [87, 46] on div "SHOW LIST" at bounding box center [74, 43] width 80 height 12
